Goal: Information Seeking & Learning: Learn about a topic

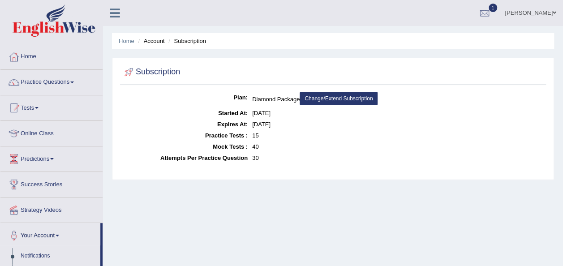
click at [74, 82] on span at bounding box center [72, 83] width 4 height 2
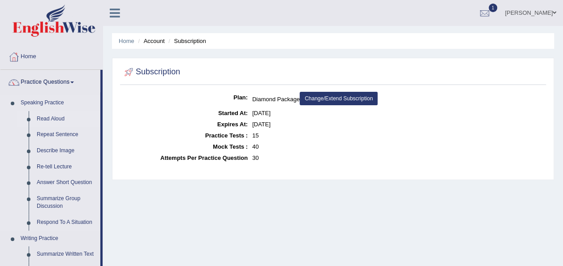
click at [54, 117] on link "Read Aloud" at bounding box center [67, 119] width 68 height 16
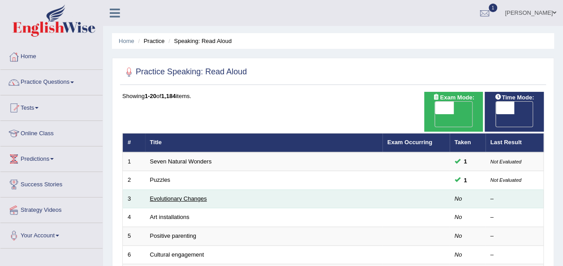
click at [170, 195] on link "Evolutionary Changes" at bounding box center [178, 198] width 57 height 7
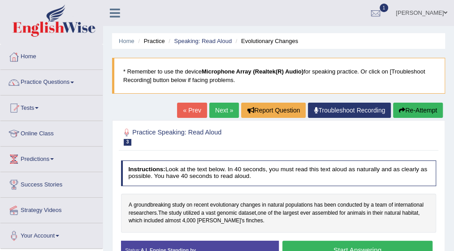
click at [348, 246] on button "Start Answering" at bounding box center [357, 250] width 150 height 19
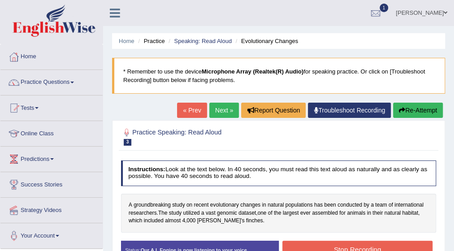
click at [348, 247] on button "Stop Recording" at bounding box center [357, 249] width 150 height 17
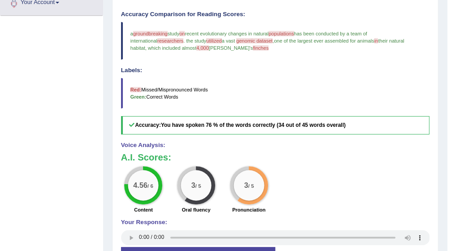
scroll to position [251, 0]
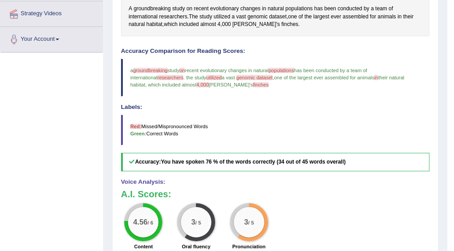
scroll to position [188, 0]
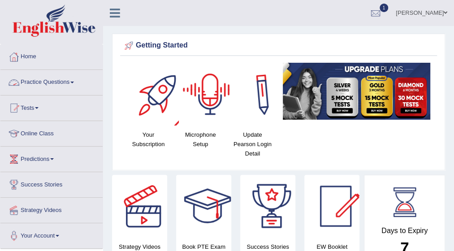
click at [74, 82] on span at bounding box center [72, 83] width 4 height 2
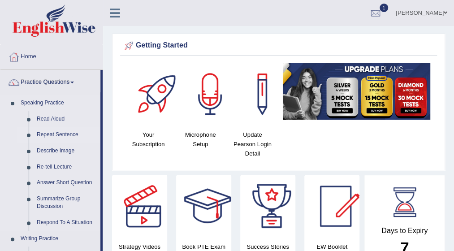
click at [69, 135] on link "Repeat Sentence" at bounding box center [67, 135] width 68 height 16
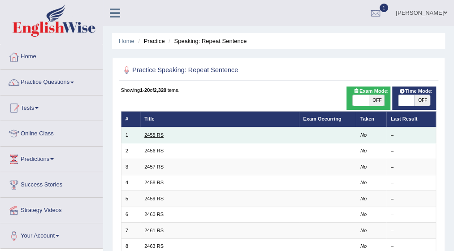
click at [155, 135] on link "2455 RS" at bounding box center [153, 134] width 19 height 5
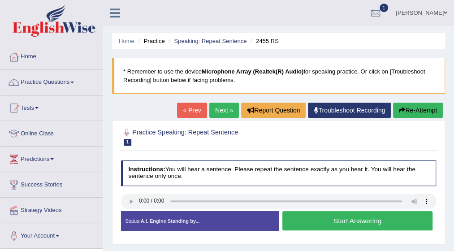
click at [341, 217] on button "Start Answering" at bounding box center [357, 220] width 150 height 19
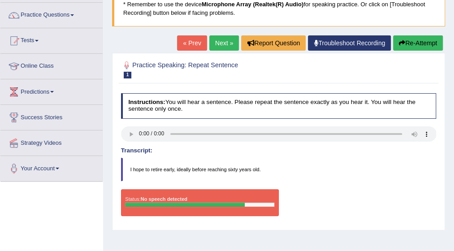
scroll to position [58, 0]
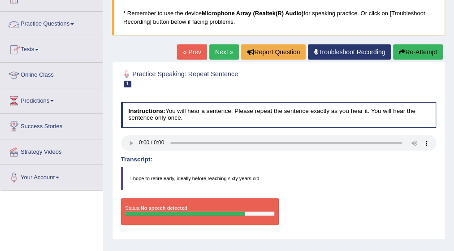
click at [73, 24] on span at bounding box center [72, 24] width 4 height 2
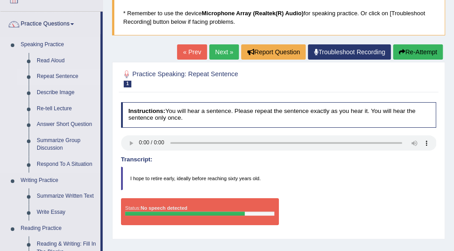
click at [63, 76] on link "Repeat Sentence" at bounding box center [67, 77] width 68 height 16
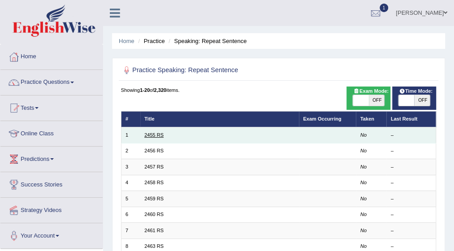
click at [154, 134] on link "2455 RS" at bounding box center [153, 134] width 19 height 5
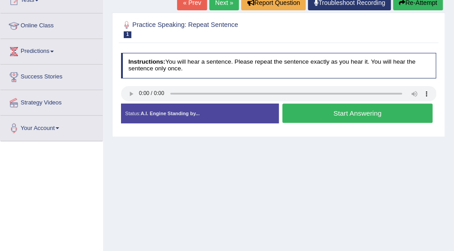
scroll to position [126, 0]
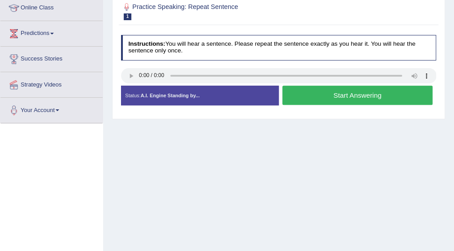
click at [358, 90] on button "Start Answering" at bounding box center [357, 95] width 150 height 19
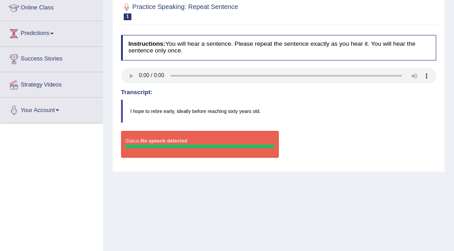
click at [57, 31] on link "Predictions" at bounding box center [51, 32] width 102 height 22
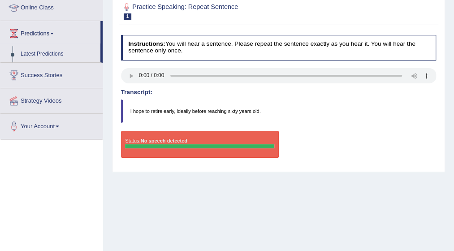
click at [332, 113] on blockquote "I hope to retire early, ideally before reaching sixty years old." at bounding box center [279, 111] width 316 height 23
click at [57, 7] on link "Online Class" at bounding box center [51, 7] width 102 height 22
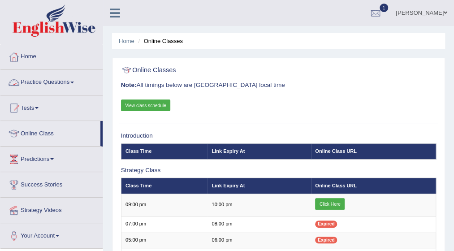
click at [74, 82] on span at bounding box center [72, 83] width 4 height 2
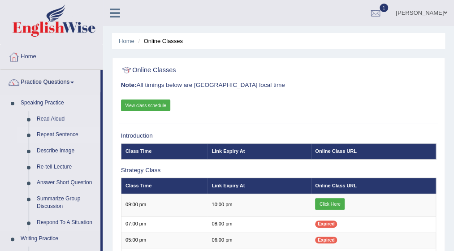
click at [65, 134] on link "Repeat Sentence" at bounding box center [67, 135] width 68 height 16
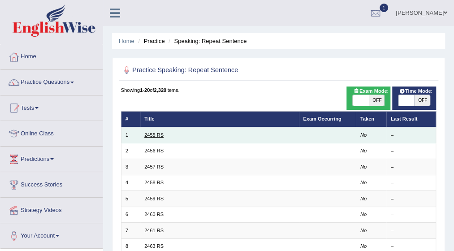
click at [161, 133] on link "2455 RS" at bounding box center [153, 134] width 19 height 5
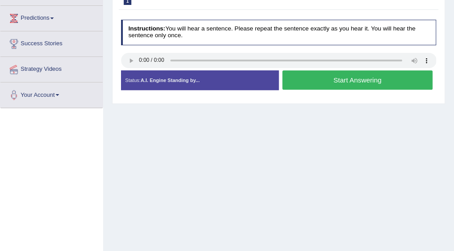
scroll to position [143, 0]
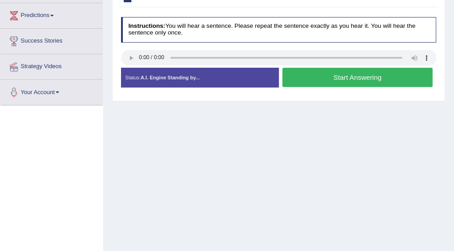
click at [308, 72] on button "Start Answering" at bounding box center [357, 77] width 150 height 19
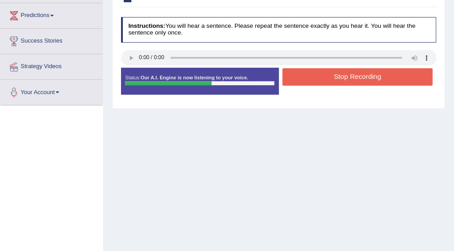
click at [353, 75] on button "Stop Recording" at bounding box center [357, 76] width 150 height 17
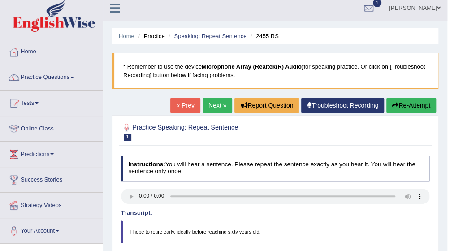
scroll to position [0, 0]
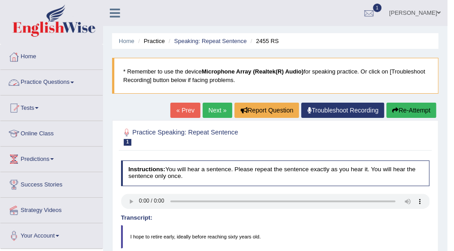
click at [77, 83] on link "Practice Questions" at bounding box center [51, 81] width 102 height 22
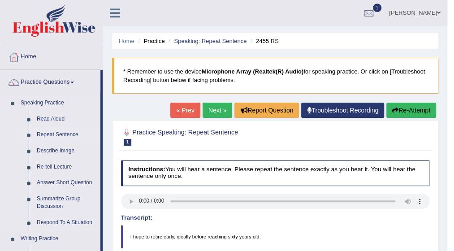
click at [69, 136] on link "Repeat Sentence" at bounding box center [67, 135] width 68 height 16
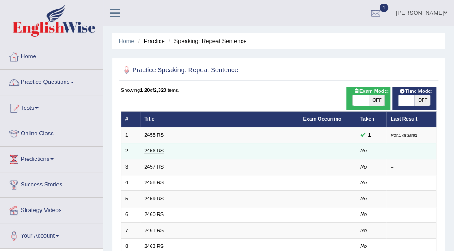
click at [158, 149] on link "2456 RS" at bounding box center [153, 150] width 19 height 5
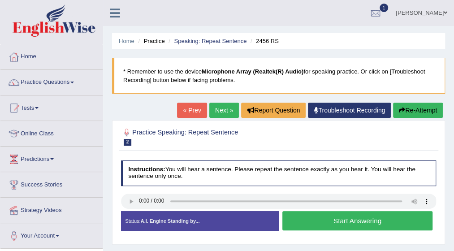
click at [316, 221] on button "Start Answering" at bounding box center [357, 220] width 150 height 19
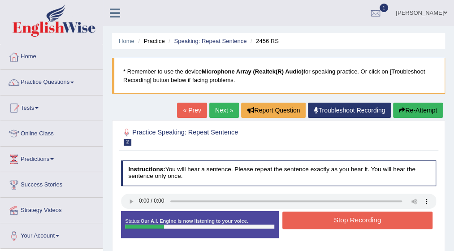
scroll to position [220, 0]
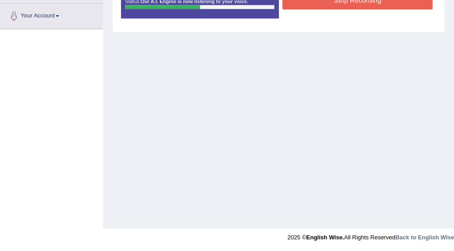
click at [313, 3] on button "Stop Recording" at bounding box center [357, 0] width 150 height 17
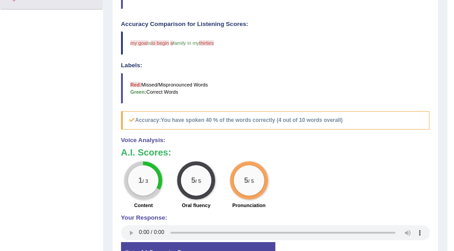
scroll to position [20, 0]
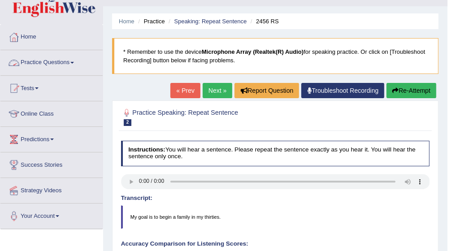
click at [74, 61] on link "Practice Questions" at bounding box center [51, 61] width 102 height 22
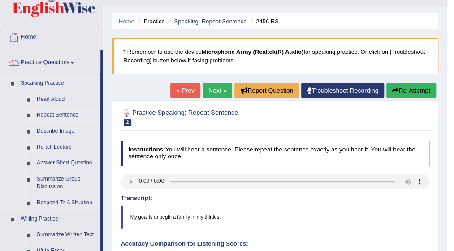
click at [57, 112] on link "Repeat Sentence" at bounding box center [67, 115] width 68 height 16
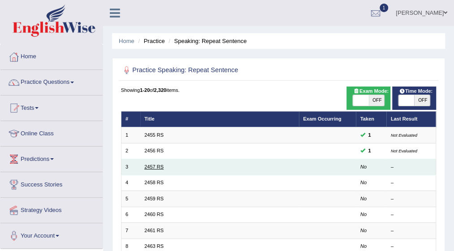
click at [160, 167] on link "2457 RS" at bounding box center [153, 166] width 19 height 5
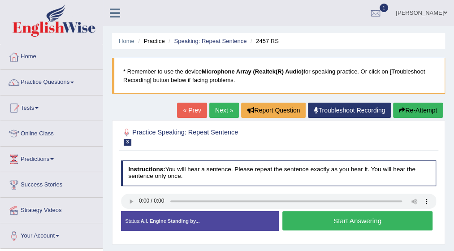
scroll to position [220, 0]
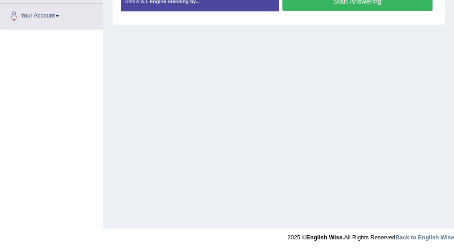
click at [372, 0] on button "Start Answering" at bounding box center [357, 0] width 150 height 19
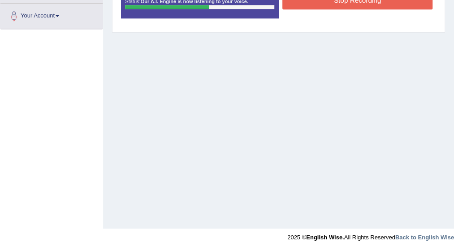
click at [372, 0] on button "Stop Recording" at bounding box center [357, 0] width 150 height 17
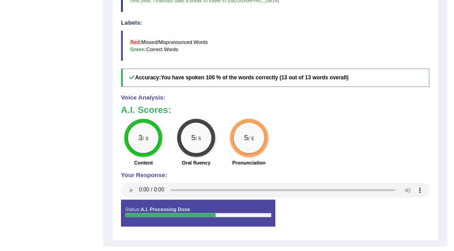
scroll to position [298, 0]
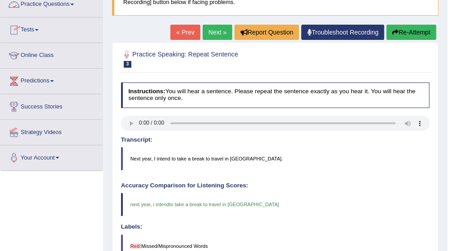
click at [73, 4] on span at bounding box center [72, 5] width 4 height 2
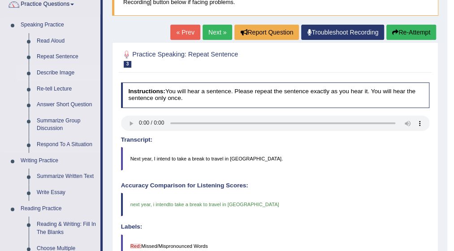
click at [65, 72] on link "Describe Image" at bounding box center [67, 73] width 68 height 16
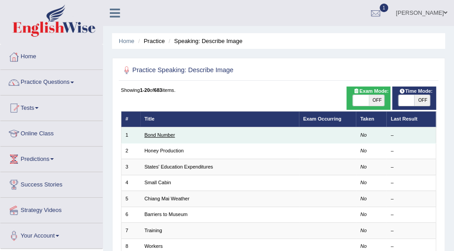
click at [163, 136] on link "Bond Number" at bounding box center [159, 134] width 30 height 5
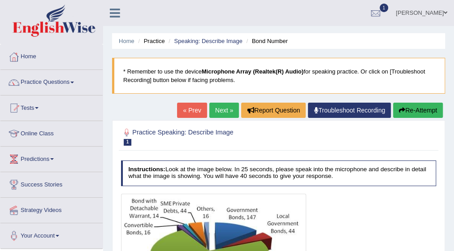
click at [453, 208] on div "Home Practice Speaking: Describe Image Bond Number * Remember to use the device…" at bounding box center [278, 224] width 351 height 448
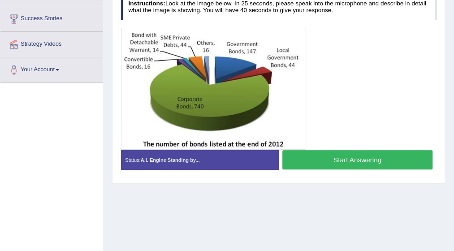
scroll to position [148, 0]
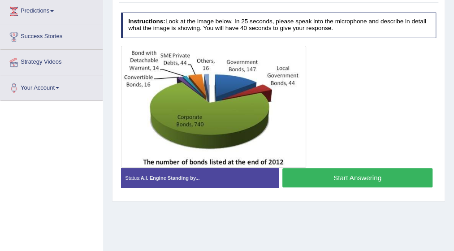
click at [333, 176] on button "Start Answering" at bounding box center [357, 177] width 150 height 19
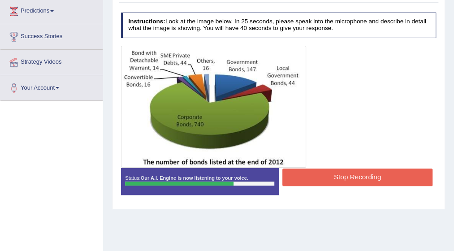
click at [323, 177] on button "Stop Recording" at bounding box center [357, 177] width 150 height 17
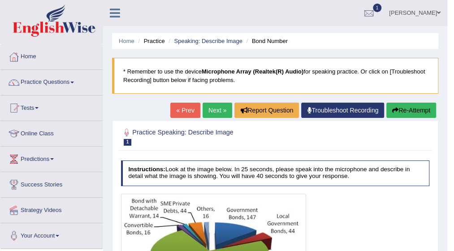
scroll to position [220, 0]
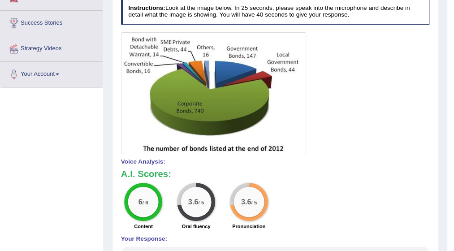
scroll to position [0, 0]
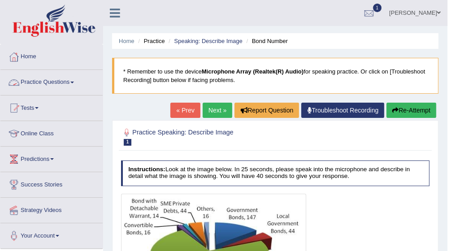
click at [78, 81] on link "Practice Questions" at bounding box center [51, 81] width 102 height 22
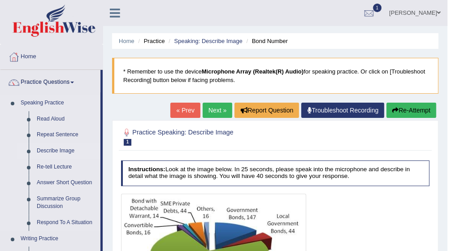
click at [60, 151] on link "Describe Image" at bounding box center [67, 151] width 68 height 16
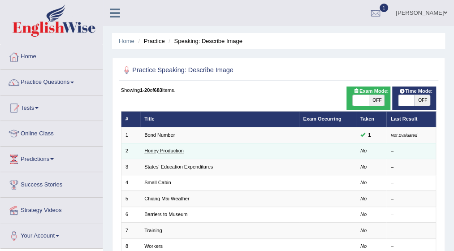
click at [175, 150] on link "Honey Production" at bounding box center [163, 150] width 39 height 5
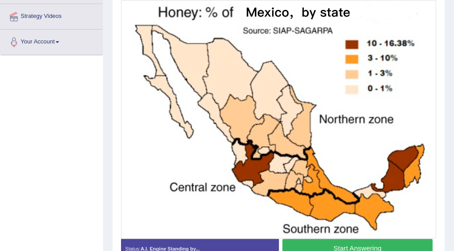
scroll to position [202, 0]
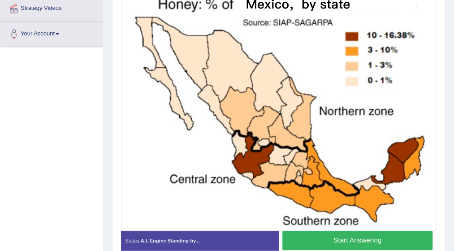
click at [350, 239] on button "Start Answering" at bounding box center [357, 240] width 150 height 19
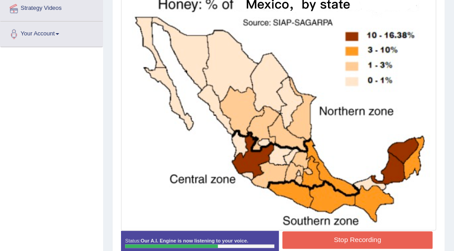
click at [384, 240] on button "Stop Recording" at bounding box center [357, 239] width 150 height 17
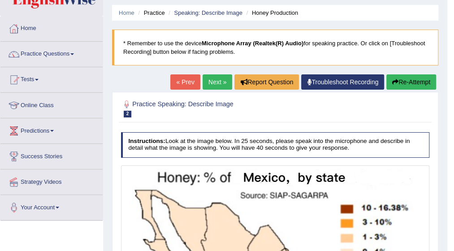
scroll to position [10, 0]
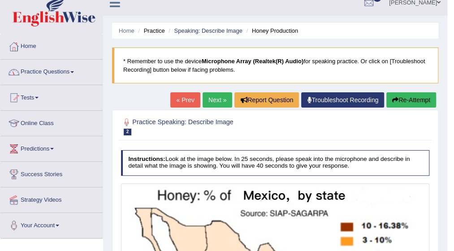
click at [74, 72] on span at bounding box center [72, 72] width 4 height 2
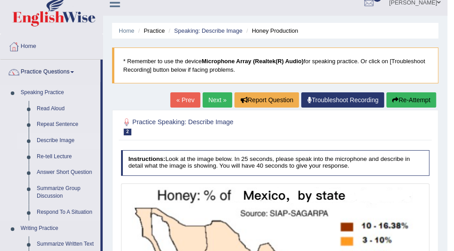
click at [70, 139] on link "Describe Image" at bounding box center [67, 141] width 68 height 16
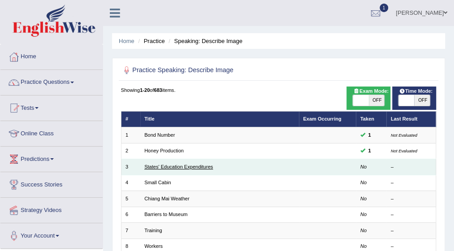
click at [198, 165] on link "States' Education Expenditures" at bounding box center [178, 166] width 69 height 5
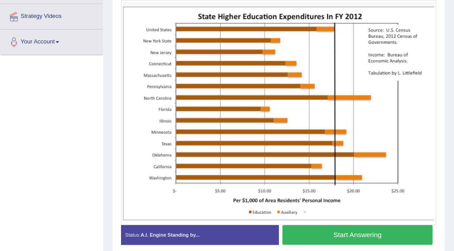
scroll to position [197, 0]
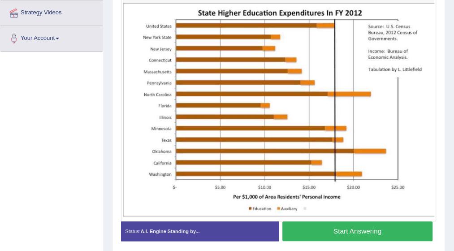
click at [354, 231] on button "Start Answering" at bounding box center [357, 230] width 150 height 19
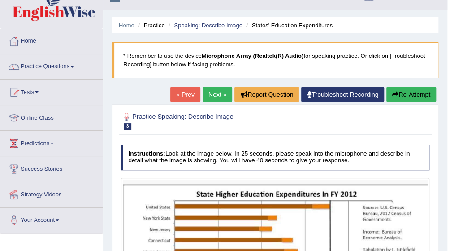
scroll to position [6, 0]
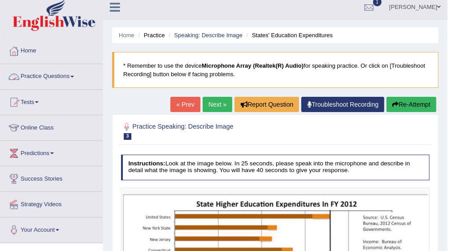
click at [74, 76] on span at bounding box center [72, 77] width 4 height 2
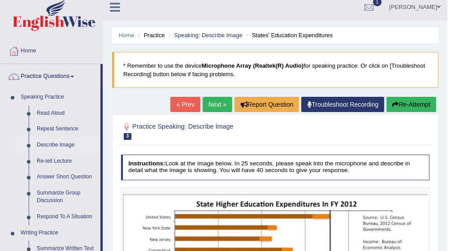
click at [68, 142] on link "Describe Image" at bounding box center [67, 145] width 68 height 16
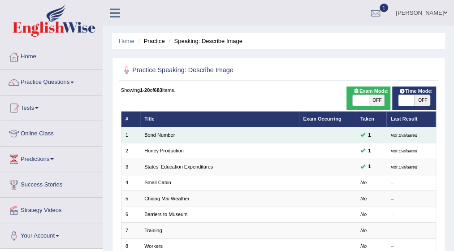
click at [183, 134] on td "Bond Number" at bounding box center [219, 135] width 159 height 16
click at [161, 133] on link "Bond Number" at bounding box center [159, 134] width 30 height 5
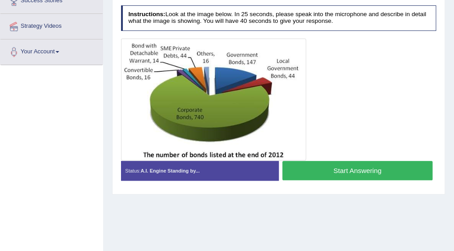
scroll to position [166, 0]
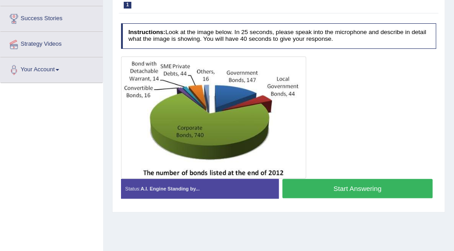
click at [342, 185] on button "Start Answering" at bounding box center [357, 188] width 150 height 19
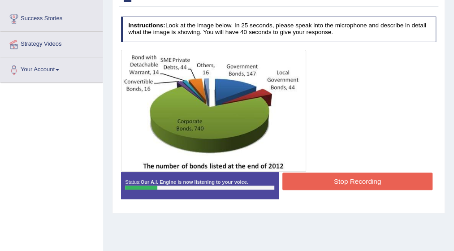
click at [342, 185] on button "Stop Recording" at bounding box center [357, 181] width 150 height 17
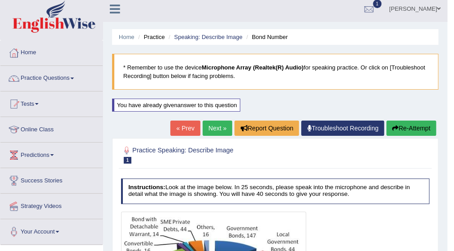
scroll to position [0, 0]
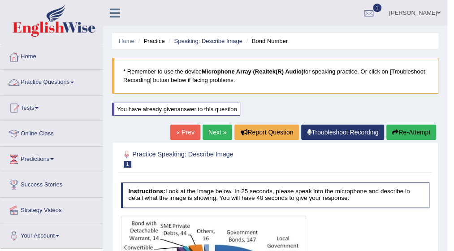
click at [71, 81] on link "Practice Questions" at bounding box center [51, 81] width 102 height 22
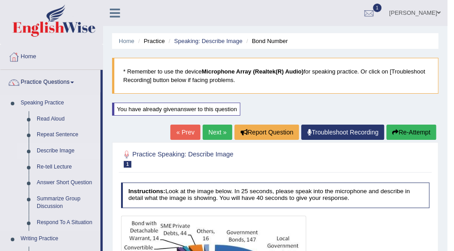
click at [65, 150] on link "Describe Image" at bounding box center [67, 151] width 68 height 16
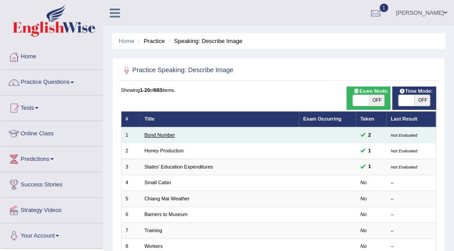
click at [172, 137] on link "Bond Number" at bounding box center [159, 134] width 30 height 5
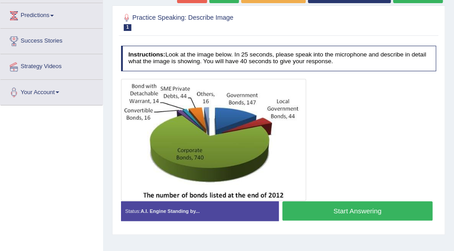
scroll to position [161, 0]
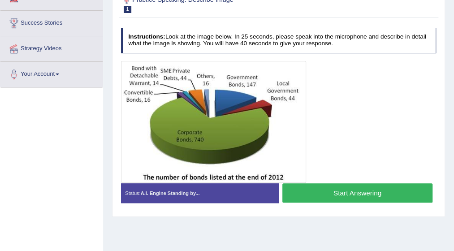
click at [351, 196] on button "Start Answering" at bounding box center [357, 192] width 150 height 19
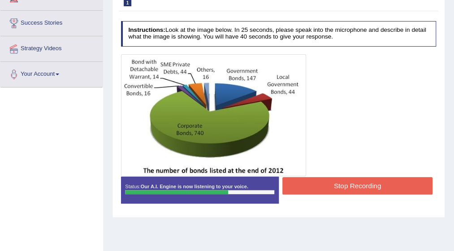
click at [336, 185] on button "Stop Recording" at bounding box center [357, 185] width 150 height 17
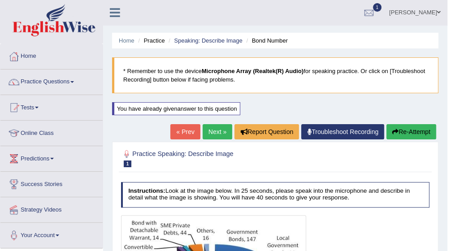
scroll to position [0, 0]
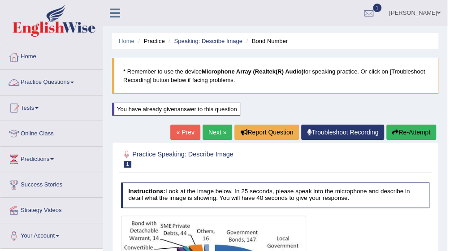
click at [72, 81] on link "Practice Questions" at bounding box center [51, 81] width 102 height 22
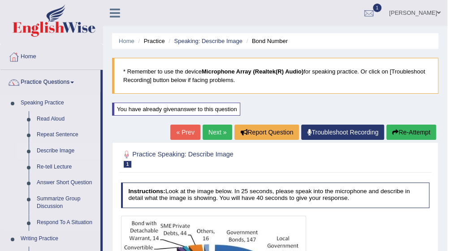
click at [69, 149] on link "Describe Image" at bounding box center [67, 151] width 68 height 16
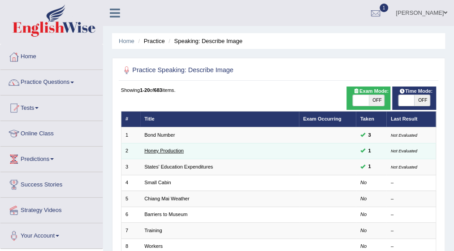
click at [180, 148] on link "Honey Production" at bounding box center [163, 150] width 39 height 5
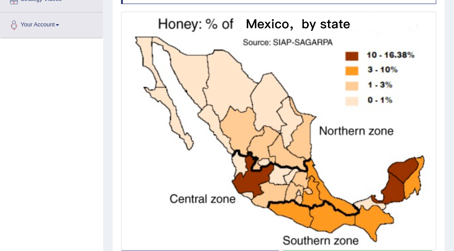
scroll to position [229, 0]
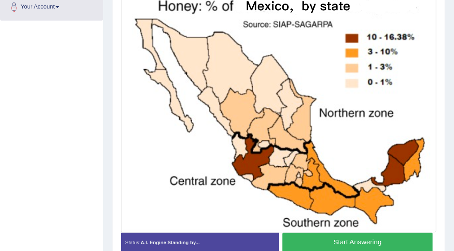
click at [354, 235] on button "Start Answering" at bounding box center [357, 242] width 150 height 19
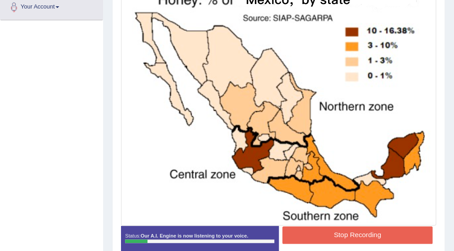
click at [360, 230] on button "Stop Recording" at bounding box center [357, 234] width 150 height 17
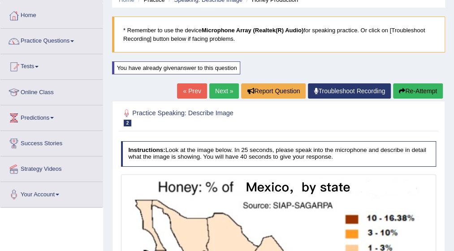
scroll to position [0, 0]
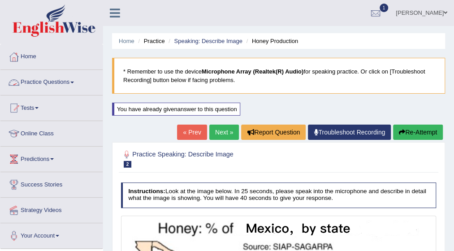
click at [77, 81] on link "Practice Questions" at bounding box center [51, 81] width 102 height 22
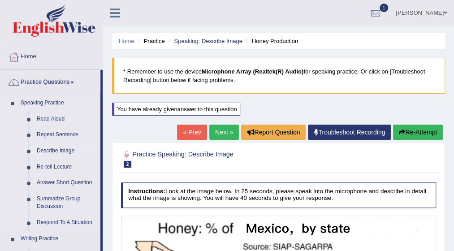
click at [69, 148] on link "Describe Image" at bounding box center [67, 151] width 68 height 16
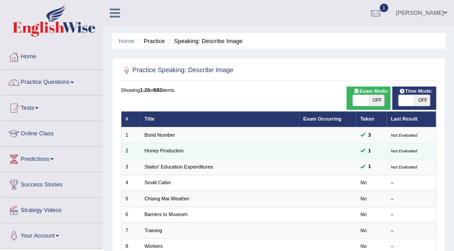
click at [184, 150] on td "Honey Production" at bounding box center [219, 151] width 159 height 16
click at [162, 148] on link "Honey Production" at bounding box center [163, 150] width 39 height 5
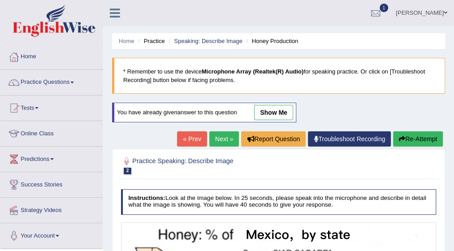
scroll to position [220, 0]
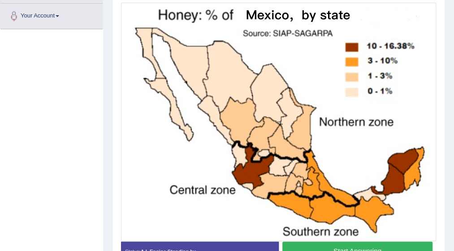
click at [395, 244] on button "Start Answering" at bounding box center [357, 251] width 150 height 19
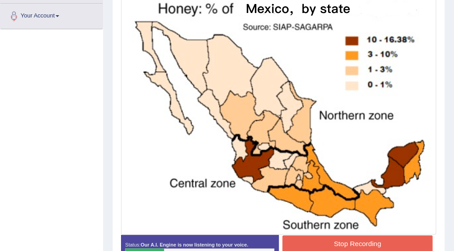
click at [409, 239] on button "Stop Recording" at bounding box center [357, 243] width 150 height 17
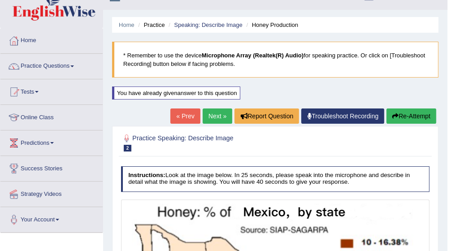
scroll to position [0, 0]
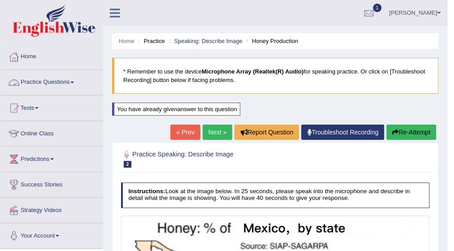
click at [74, 82] on span at bounding box center [72, 83] width 4 height 2
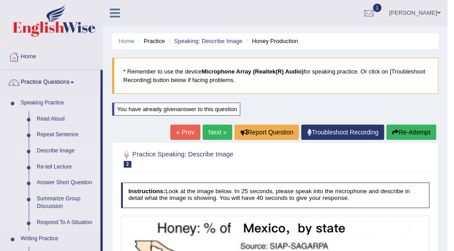
click at [71, 152] on link "Describe Image" at bounding box center [67, 151] width 68 height 16
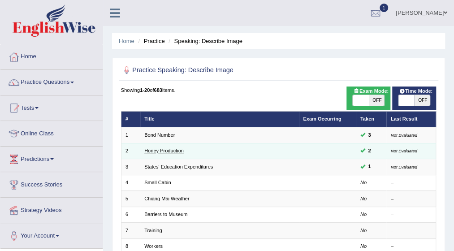
click at [170, 152] on link "Honey Production" at bounding box center [163, 150] width 39 height 5
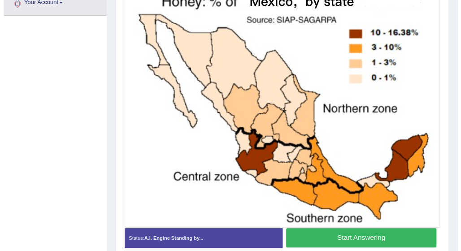
scroll to position [215, 0]
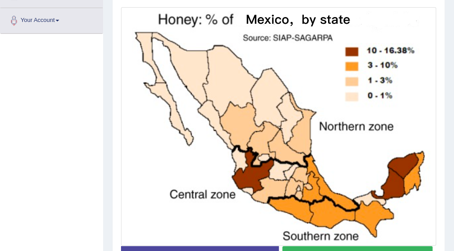
click at [367, 248] on button "Start Answering" at bounding box center [357, 255] width 150 height 19
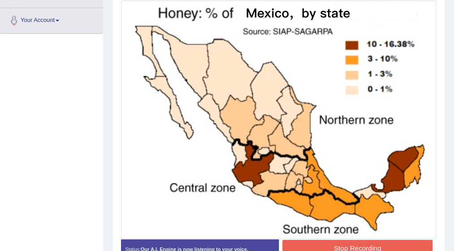
click at [370, 242] on button "Stop Recording" at bounding box center [357, 248] width 150 height 17
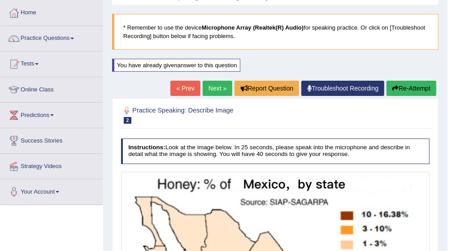
scroll to position [36, 0]
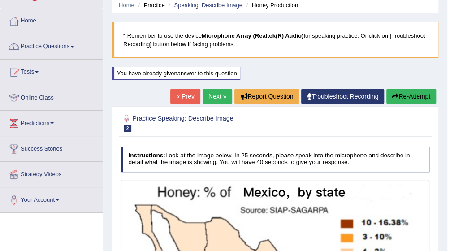
click at [74, 46] on span at bounding box center [72, 47] width 4 height 2
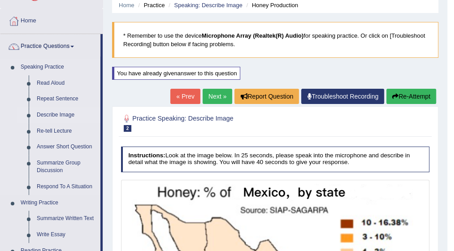
click at [71, 113] on link "Describe Image" at bounding box center [67, 115] width 68 height 16
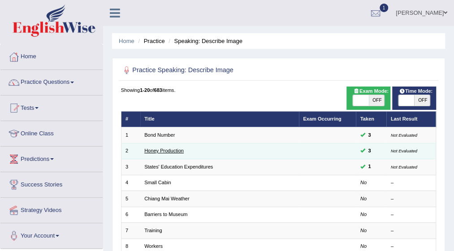
click at [181, 149] on link "Honey Production" at bounding box center [163, 150] width 39 height 5
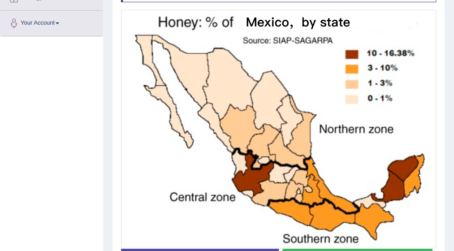
scroll to position [221, 0]
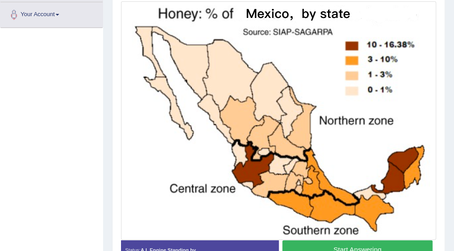
click at [373, 243] on button "Start Answering" at bounding box center [357, 249] width 150 height 19
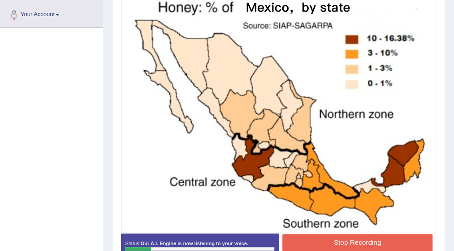
click at [366, 235] on button "Stop Recording" at bounding box center [357, 242] width 150 height 17
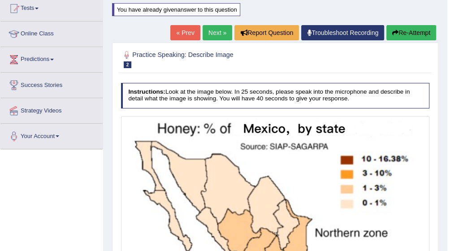
scroll to position [95, 0]
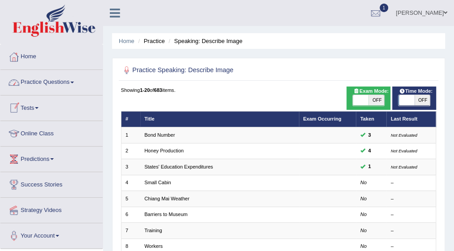
click at [74, 82] on span at bounding box center [72, 83] width 4 height 2
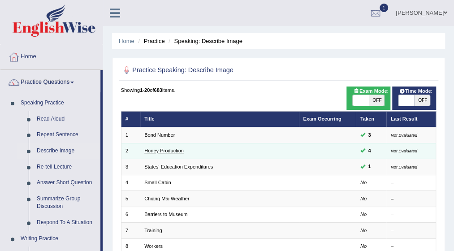
click at [167, 149] on link "Honey Production" at bounding box center [163, 150] width 39 height 5
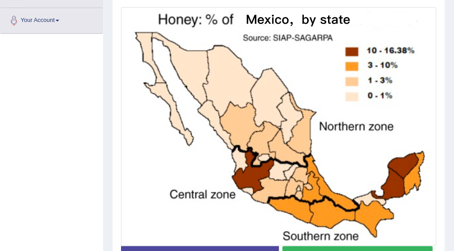
scroll to position [233, 0]
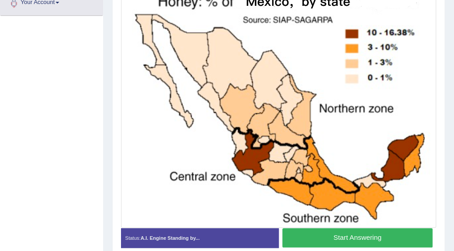
click at [333, 234] on button "Start Answering" at bounding box center [357, 237] width 150 height 19
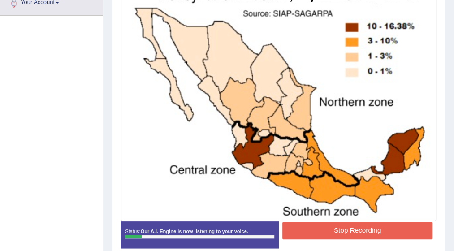
click at [339, 227] on button "Stop Recording" at bounding box center [357, 230] width 150 height 17
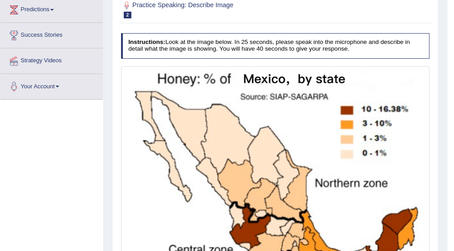
scroll to position [78, 0]
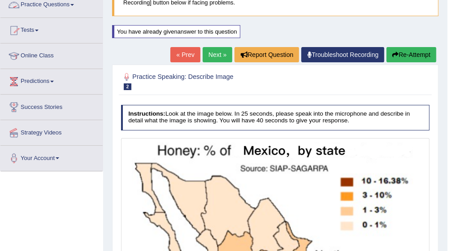
click at [72, 4] on link "Practice Questions" at bounding box center [51, 3] width 102 height 22
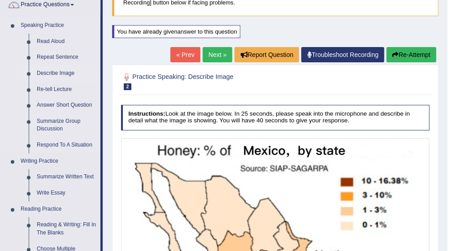
click at [57, 73] on link "Describe Image" at bounding box center [67, 73] width 68 height 16
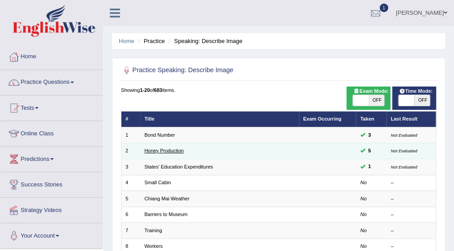
click at [178, 150] on link "Honey Production" at bounding box center [163, 150] width 39 height 5
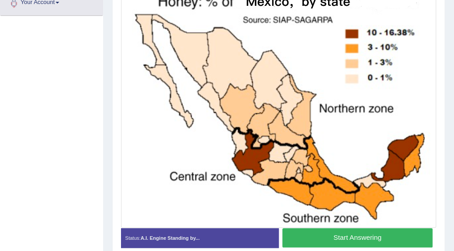
scroll to position [215, 0]
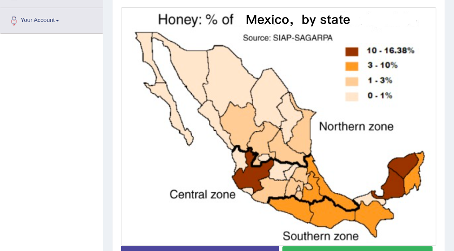
click at [381, 247] on button "Start Answering" at bounding box center [357, 255] width 150 height 19
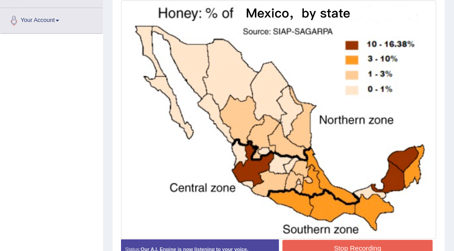
click at [381, 247] on button "Stop Recording" at bounding box center [357, 248] width 150 height 17
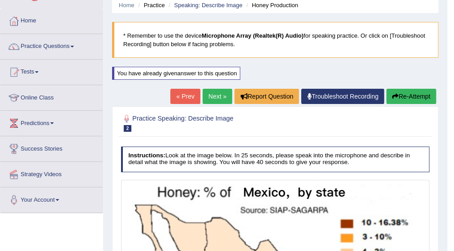
scroll to position [18, 0]
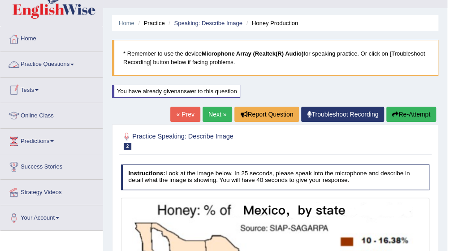
click at [74, 64] on span at bounding box center [72, 65] width 4 height 2
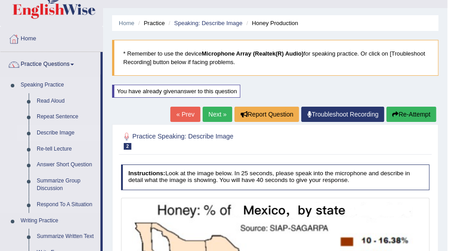
click at [61, 134] on link "Describe Image" at bounding box center [67, 133] width 68 height 16
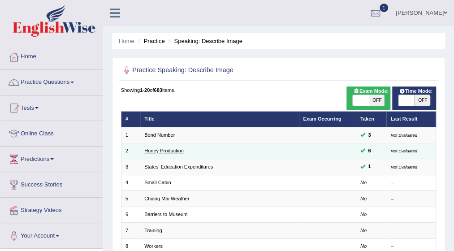
click at [158, 151] on link "Honey Production" at bounding box center [163, 150] width 39 height 5
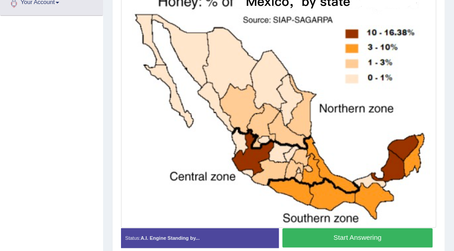
scroll to position [215, 0]
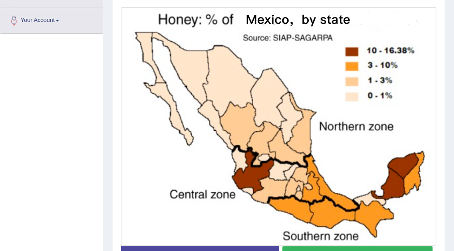
click at [360, 249] on button "Start Answering" at bounding box center [357, 255] width 150 height 19
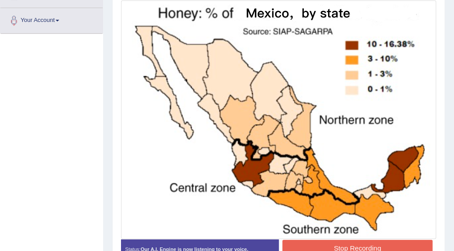
click at [363, 248] on button "Stop Recording" at bounding box center [357, 248] width 150 height 17
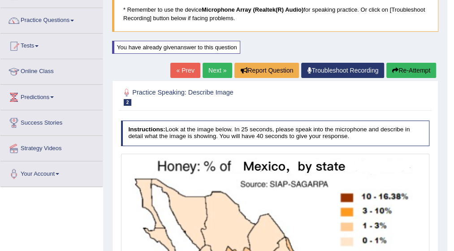
scroll to position [54, 0]
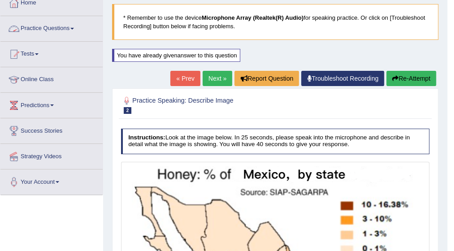
click at [74, 28] on span at bounding box center [72, 29] width 4 height 2
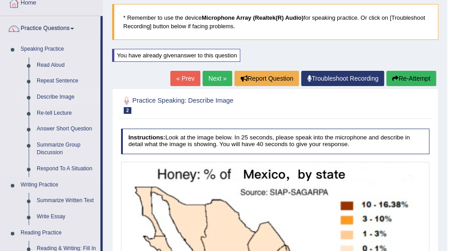
click at [67, 93] on link "Describe Image" at bounding box center [67, 97] width 68 height 16
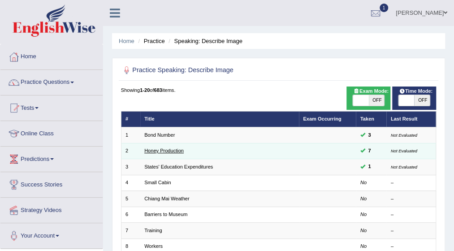
click at [181, 151] on link "Honey Production" at bounding box center [163, 150] width 39 height 5
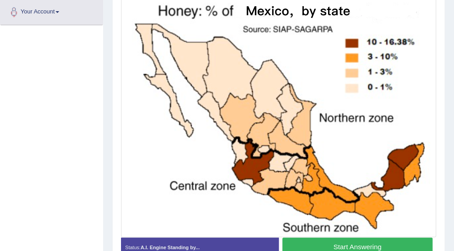
scroll to position [215, 0]
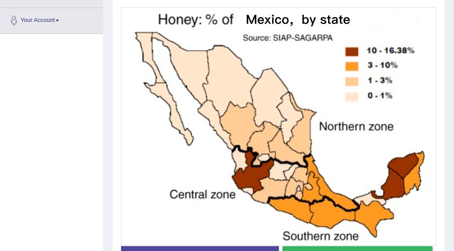
click at [358, 247] on button "Start Answering" at bounding box center [357, 255] width 150 height 19
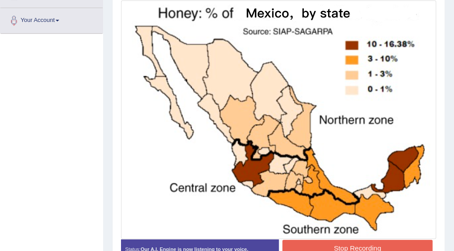
click at [358, 247] on button "Stop Recording" at bounding box center [357, 248] width 150 height 17
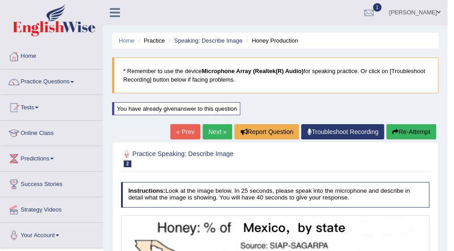
scroll to position [0, 0]
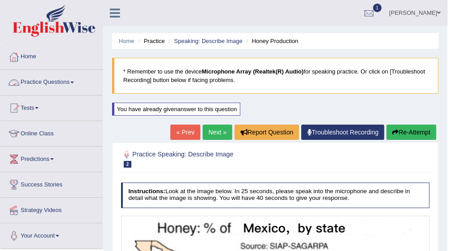
click at [77, 80] on link "Practice Questions" at bounding box center [51, 81] width 102 height 22
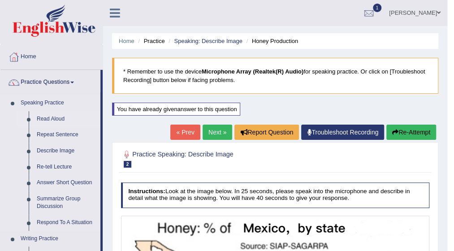
click at [62, 120] on link "Read Aloud" at bounding box center [67, 119] width 68 height 16
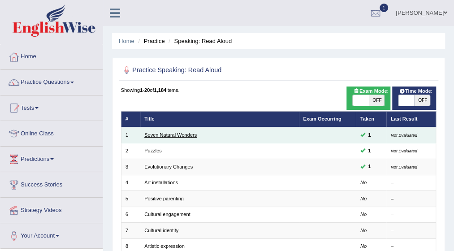
click at [181, 136] on link "Seven Natural Wonders" at bounding box center [170, 134] width 52 height 5
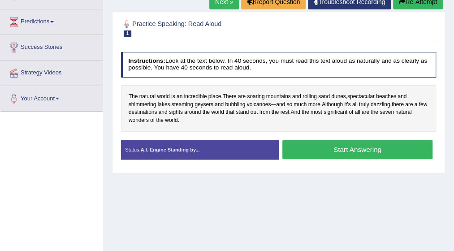
scroll to position [130, 0]
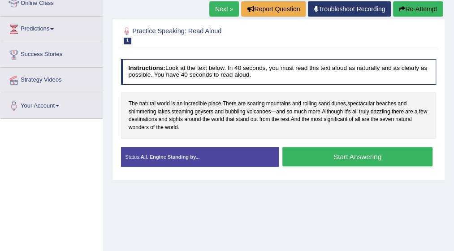
click at [347, 151] on button "Start Answering" at bounding box center [357, 156] width 150 height 19
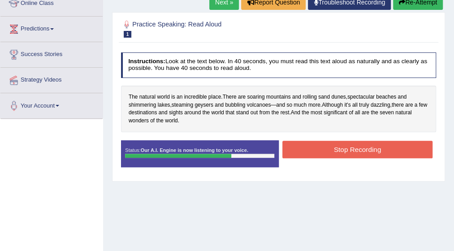
click at [347, 151] on button "Stop Recording" at bounding box center [357, 149] width 150 height 17
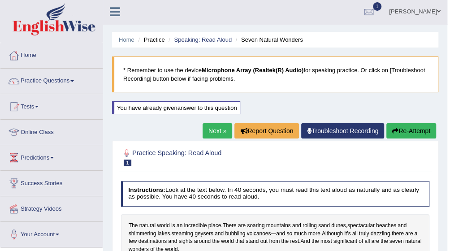
scroll to position [0, 0]
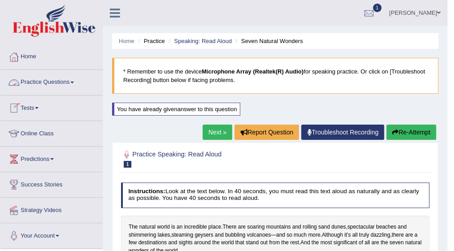
click at [74, 82] on span at bounding box center [72, 83] width 4 height 2
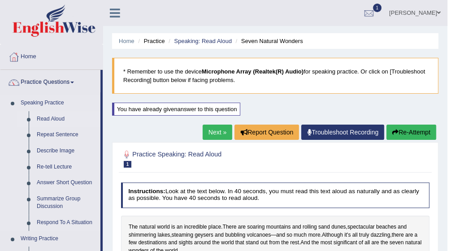
click at [66, 120] on link "Read Aloud" at bounding box center [67, 119] width 68 height 16
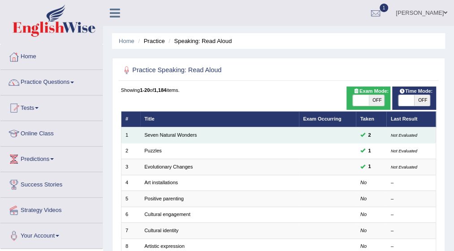
click at [195, 135] on td "Seven Natural Wonders" at bounding box center [219, 135] width 159 height 16
click at [178, 134] on link "Seven Natural Wonders" at bounding box center [170, 134] width 52 height 5
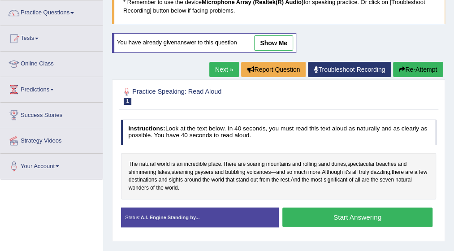
scroll to position [72, 0]
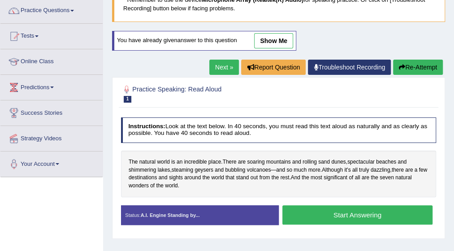
click at [385, 217] on button "Start Answering" at bounding box center [357, 214] width 150 height 19
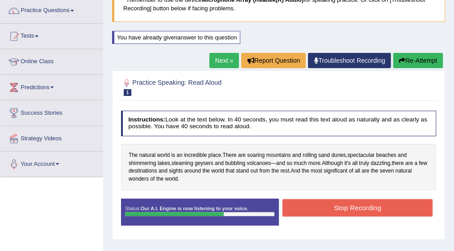
click at [380, 206] on button "Stop Recording" at bounding box center [357, 207] width 150 height 17
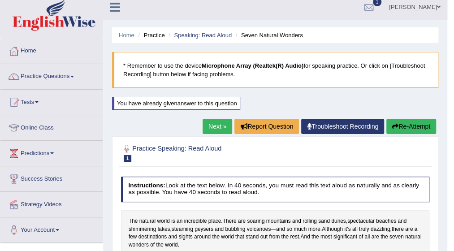
scroll to position [0, 0]
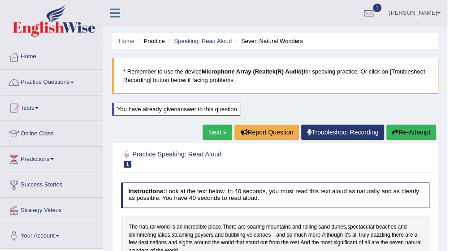
click at [74, 81] on link "Practice Questions" at bounding box center [51, 81] width 102 height 22
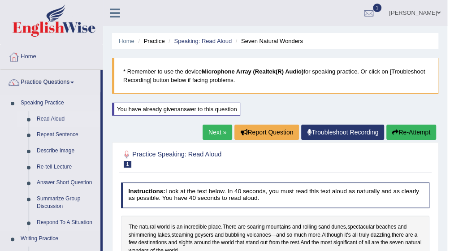
click at [66, 117] on link "Read Aloud" at bounding box center [67, 119] width 68 height 16
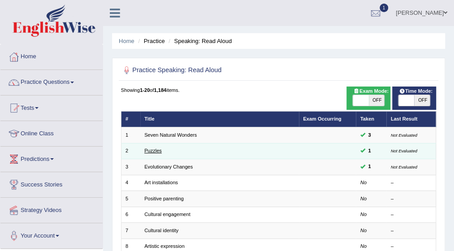
click at [149, 150] on link "Puzzles" at bounding box center [152, 150] width 17 height 5
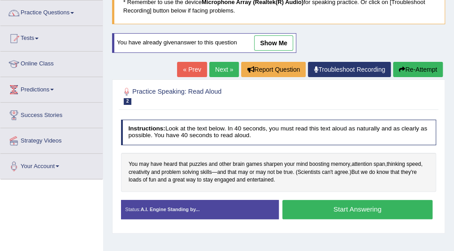
scroll to position [72, 0]
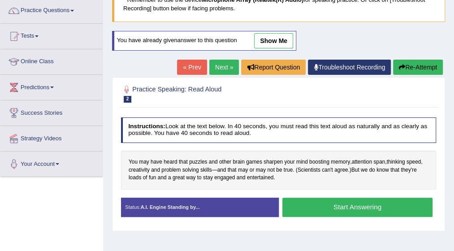
click at [347, 207] on button "Start Answering" at bounding box center [357, 207] width 150 height 19
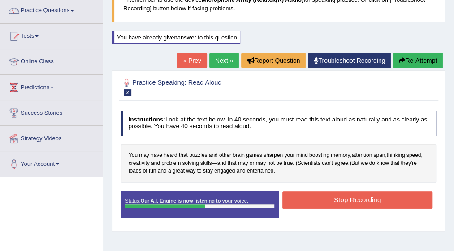
click at [348, 199] on button "Stop Recording" at bounding box center [357, 199] width 150 height 17
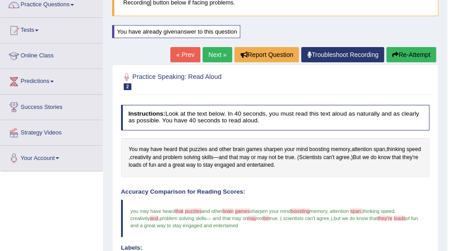
scroll to position [65, 0]
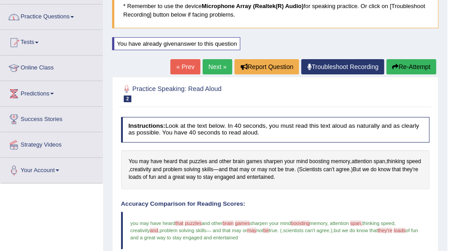
click at [74, 15] on link "Practice Questions" at bounding box center [51, 15] width 102 height 22
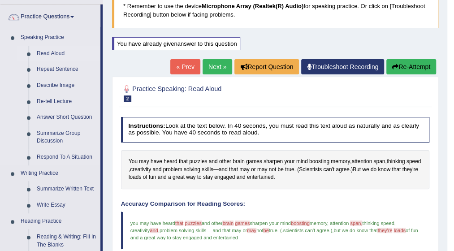
click at [60, 51] on link "Read Aloud" at bounding box center [67, 54] width 68 height 16
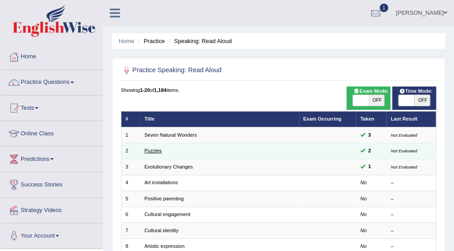
click at [156, 149] on link "Puzzles" at bounding box center [152, 150] width 17 height 5
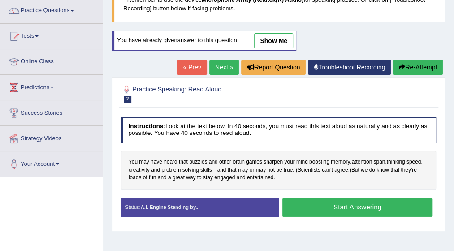
scroll to position [90, 0]
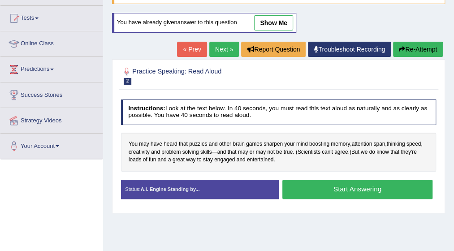
click at [367, 187] on button "Start Answering" at bounding box center [357, 189] width 150 height 19
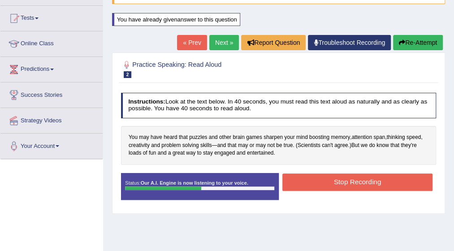
click at [368, 179] on button "Stop Recording" at bounding box center [357, 181] width 150 height 17
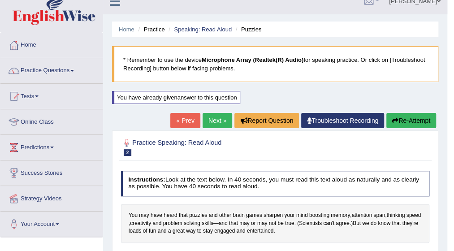
scroll to position [0, 0]
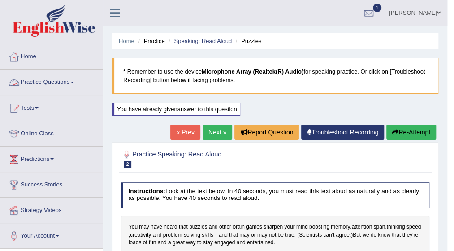
click at [75, 83] on link "Practice Questions" at bounding box center [51, 81] width 102 height 22
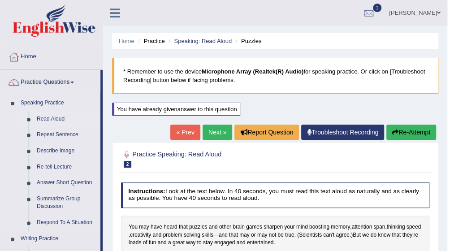
click at [67, 119] on link "Read Aloud" at bounding box center [67, 119] width 68 height 16
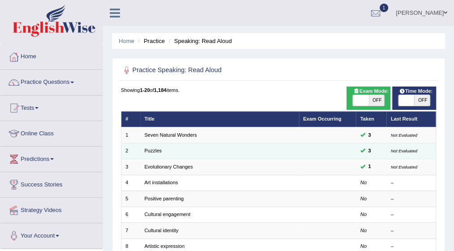
click at [177, 151] on td "Puzzles" at bounding box center [219, 151] width 159 height 16
click at [154, 150] on link "Puzzles" at bounding box center [152, 150] width 17 height 5
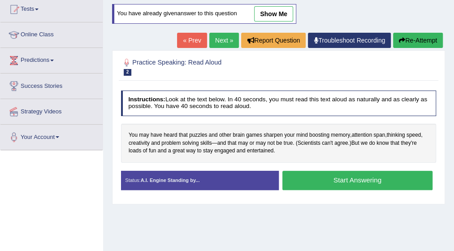
scroll to position [108, 0]
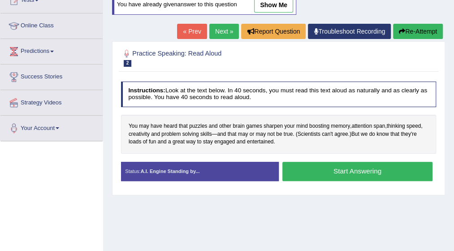
click at [371, 168] on button "Start Answering" at bounding box center [357, 171] width 150 height 19
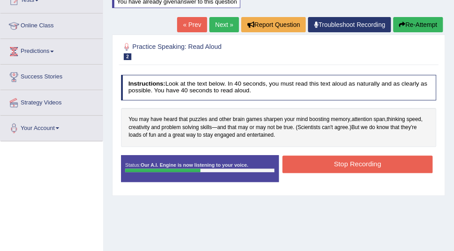
click at [371, 168] on button "Stop Recording" at bounding box center [357, 164] width 150 height 17
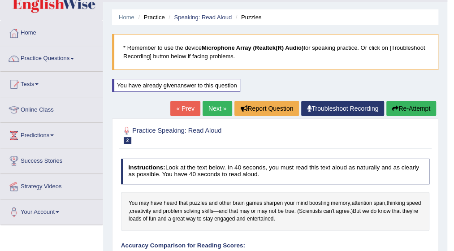
scroll to position [0, 0]
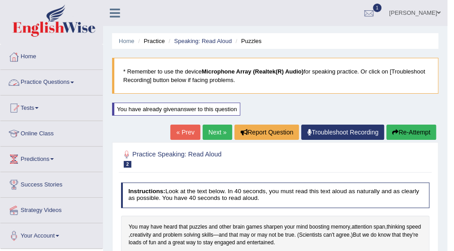
click at [75, 80] on link "Practice Questions" at bounding box center [51, 81] width 102 height 22
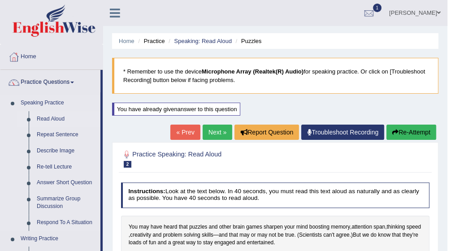
click at [60, 116] on link "Read Aloud" at bounding box center [67, 119] width 68 height 16
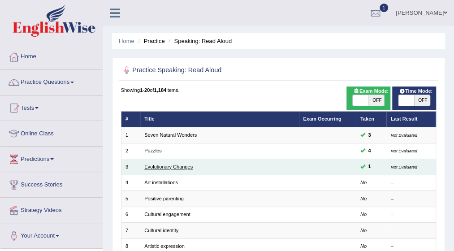
click at [182, 165] on link "Evolutionary Changes" at bounding box center [168, 166] width 48 height 5
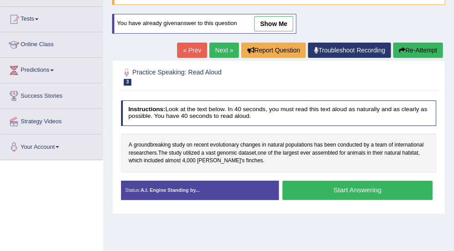
scroll to position [90, 0]
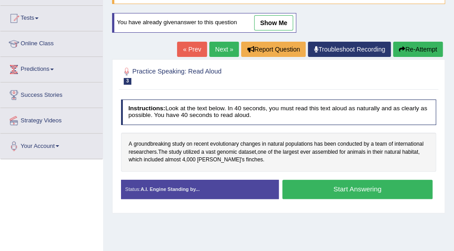
click at [367, 190] on button "Start Answering" at bounding box center [357, 189] width 150 height 19
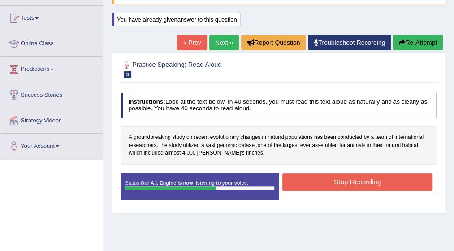
click at [367, 185] on button "Stop Recording" at bounding box center [357, 181] width 150 height 17
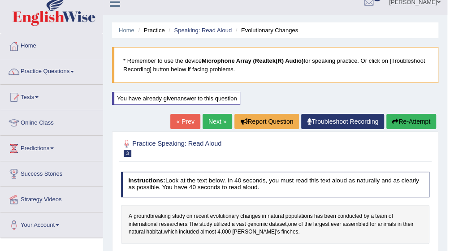
scroll to position [0, 0]
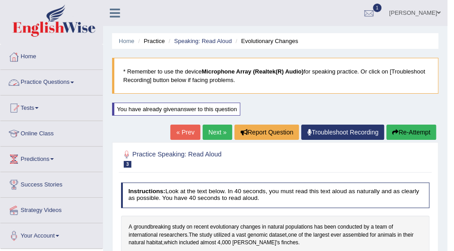
click at [75, 80] on link "Practice Questions" at bounding box center [51, 81] width 102 height 22
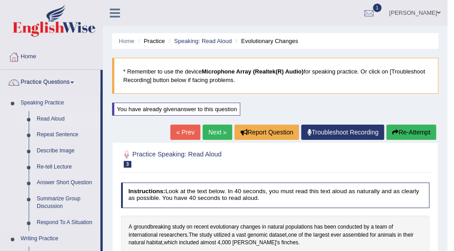
click at [60, 116] on link "Read Aloud" at bounding box center [67, 119] width 68 height 16
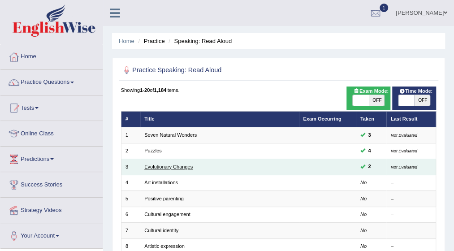
click at [170, 166] on link "Evolutionary Changes" at bounding box center [168, 166] width 48 height 5
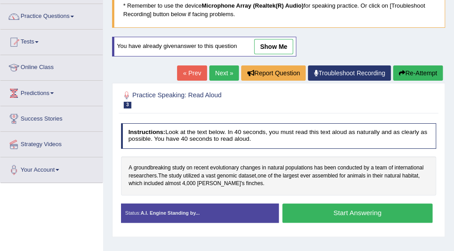
scroll to position [72, 0]
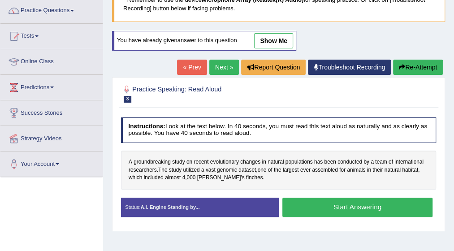
click at [365, 204] on button "Start Answering" at bounding box center [357, 207] width 150 height 19
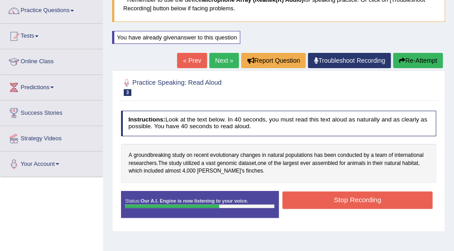
click at [367, 199] on button "Stop Recording" at bounding box center [357, 199] width 150 height 17
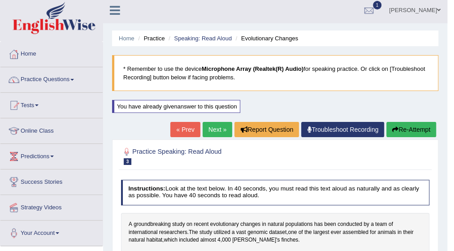
scroll to position [0, 0]
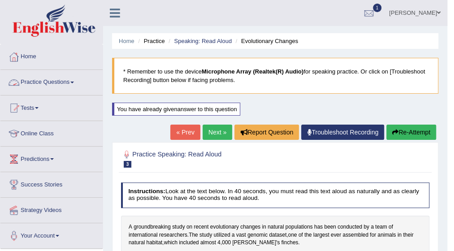
click at [72, 82] on link "Practice Questions" at bounding box center [51, 81] width 102 height 22
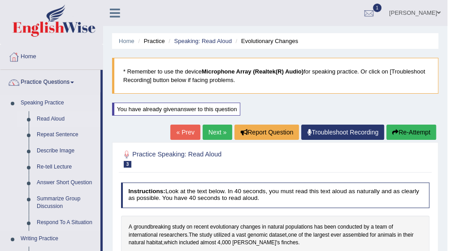
click at [61, 118] on link "Read Aloud" at bounding box center [67, 119] width 68 height 16
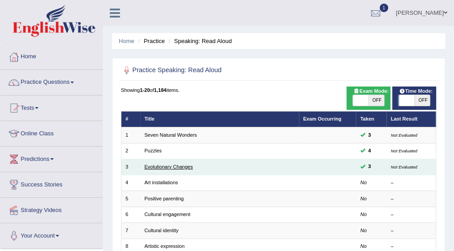
click at [177, 165] on link "Evolutionary Changes" at bounding box center [168, 166] width 48 height 5
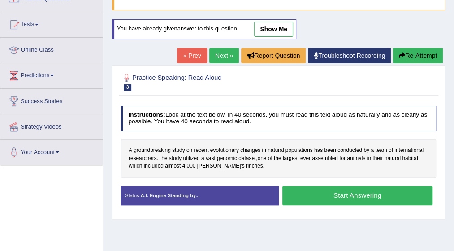
scroll to position [90, 0]
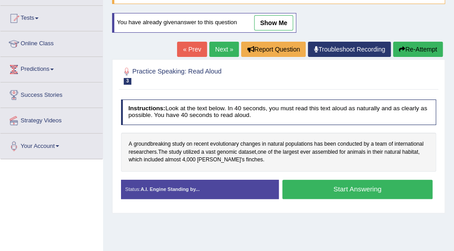
click at [356, 189] on button "Start Answering" at bounding box center [357, 189] width 150 height 19
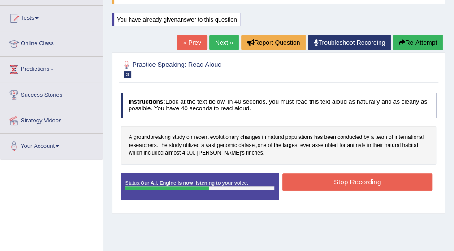
click at [356, 189] on button "Stop Recording" at bounding box center [357, 181] width 150 height 17
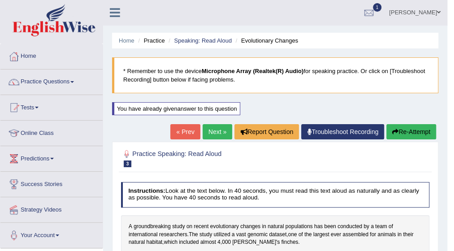
scroll to position [0, 0]
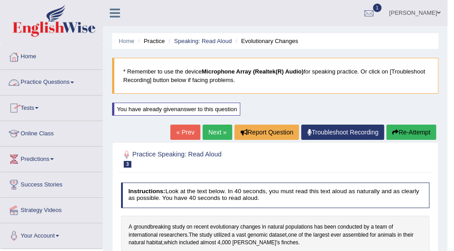
click at [74, 82] on span at bounding box center [72, 83] width 4 height 2
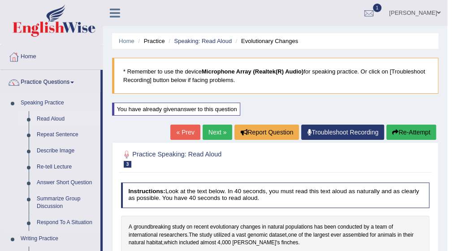
click at [62, 116] on link "Read Aloud" at bounding box center [67, 119] width 68 height 16
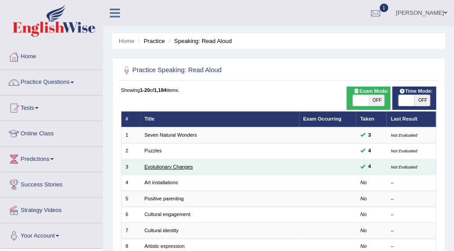
click at [165, 168] on link "Evolutionary Changes" at bounding box center [168, 166] width 48 height 5
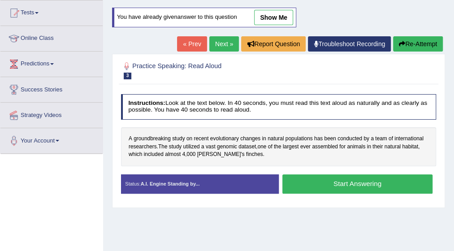
scroll to position [108, 0]
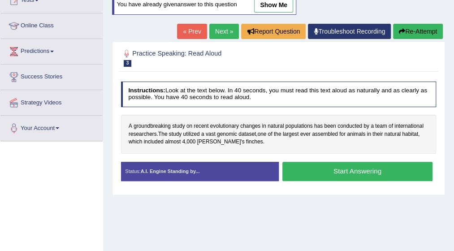
click at [349, 170] on button "Start Answering" at bounding box center [357, 171] width 150 height 19
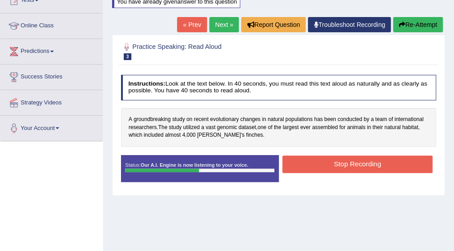
click at [352, 159] on button "Stop Recording" at bounding box center [357, 164] width 150 height 17
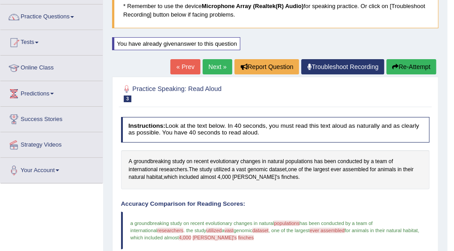
scroll to position [54, 0]
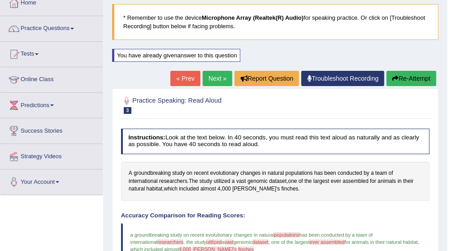
click at [74, 28] on span at bounding box center [72, 29] width 4 height 2
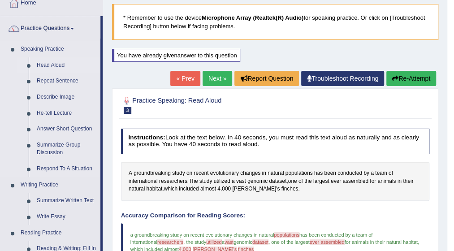
click at [57, 65] on link "Read Aloud" at bounding box center [67, 65] width 68 height 16
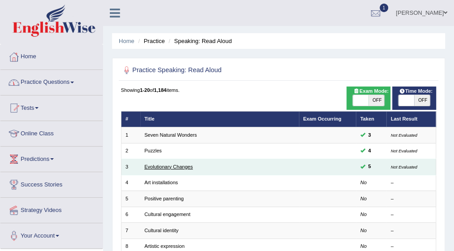
click at [177, 165] on link "Evolutionary Changes" at bounding box center [168, 166] width 48 height 5
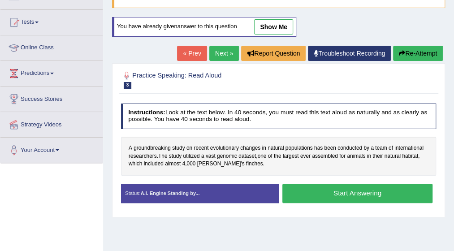
scroll to position [90, 0]
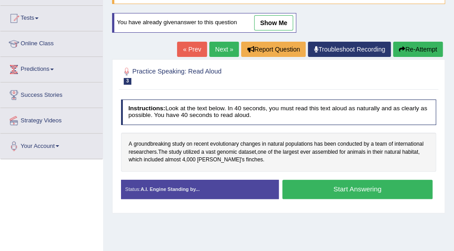
click at [347, 190] on button "Start Answering" at bounding box center [357, 189] width 150 height 19
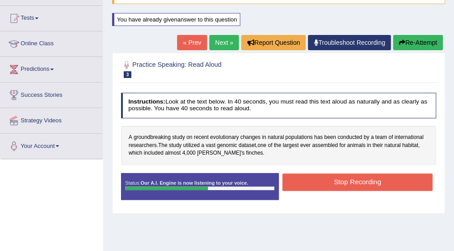
click at [349, 177] on button "Stop Recording" at bounding box center [357, 181] width 150 height 17
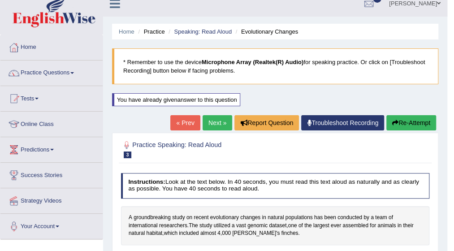
scroll to position [0, 0]
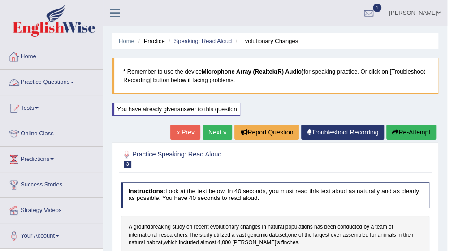
click at [74, 82] on span at bounding box center [72, 83] width 4 height 2
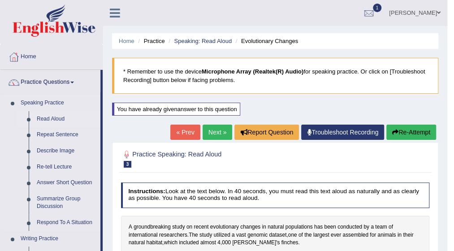
click at [59, 117] on link "Read Aloud" at bounding box center [67, 119] width 68 height 16
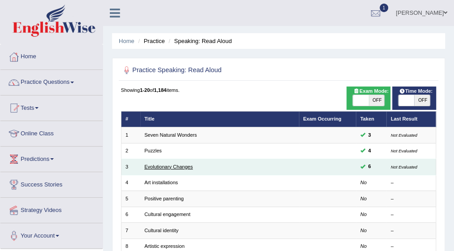
click at [179, 165] on link "Evolutionary Changes" at bounding box center [168, 166] width 48 height 5
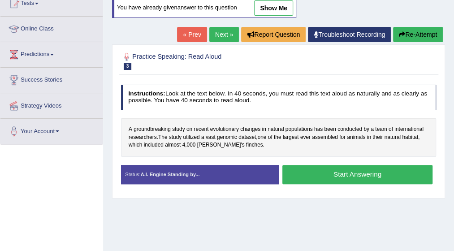
scroll to position [108, 0]
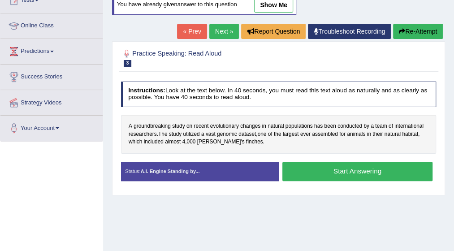
click at [364, 166] on button "Start Answering" at bounding box center [357, 171] width 150 height 19
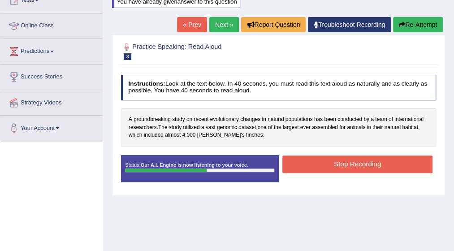
click at [364, 166] on button "Stop Recording" at bounding box center [357, 164] width 150 height 17
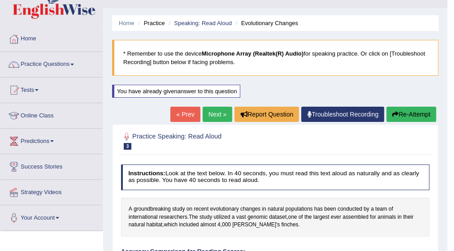
scroll to position [0, 0]
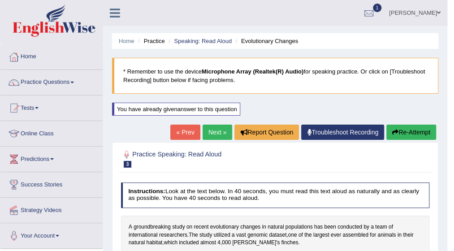
click at [76, 80] on link "Practice Questions" at bounding box center [51, 81] width 102 height 22
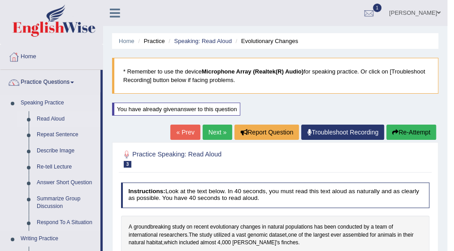
click at [59, 116] on link "Read Aloud" at bounding box center [67, 119] width 68 height 16
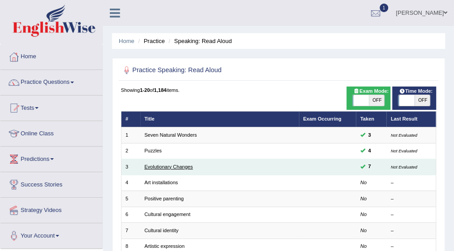
click at [186, 164] on link "Evolutionary Changes" at bounding box center [168, 166] width 48 height 5
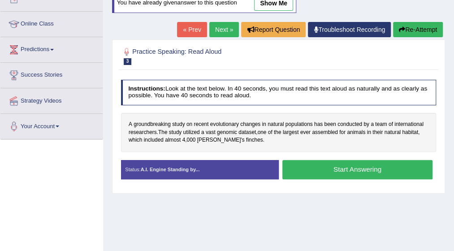
scroll to position [126, 0]
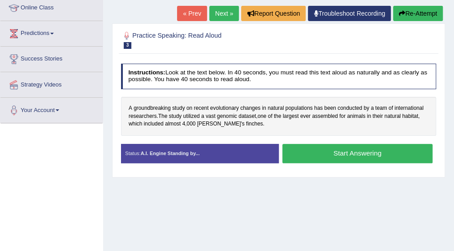
click at [359, 148] on button "Start Answering" at bounding box center [357, 153] width 150 height 19
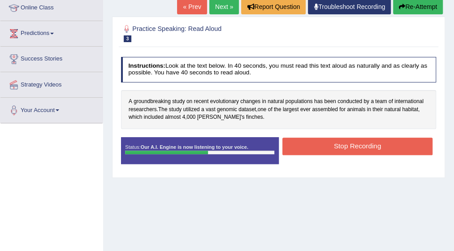
click at [359, 148] on button "Stop Recording" at bounding box center [357, 146] width 150 height 17
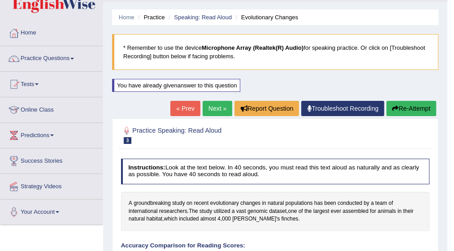
scroll to position [0, 0]
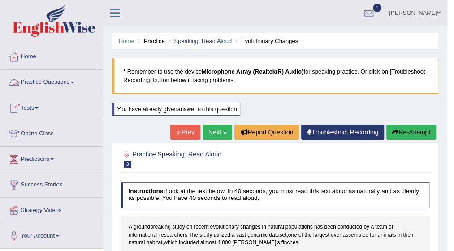
click at [76, 80] on link "Practice Questions" at bounding box center [51, 81] width 102 height 22
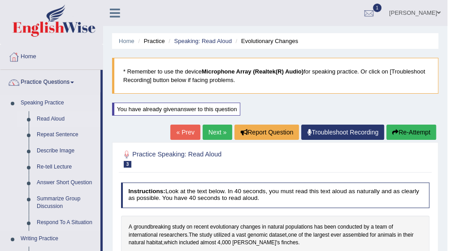
click at [62, 120] on link "Read Aloud" at bounding box center [67, 119] width 68 height 16
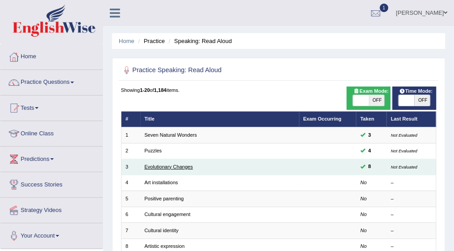
click at [176, 166] on link "Evolutionary Changes" at bounding box center [168, 166] width 48 height 5
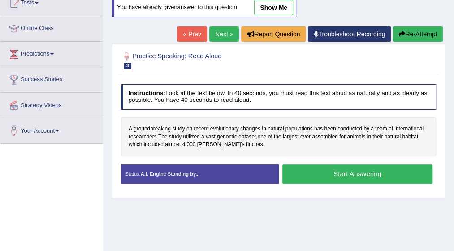
scroll to position [108, 0]
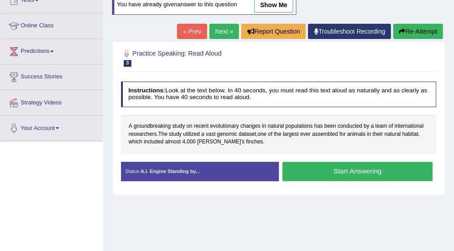
click at [364, 168] on button "Start Answering" at bounding box center [357, 171] width 150 height 19
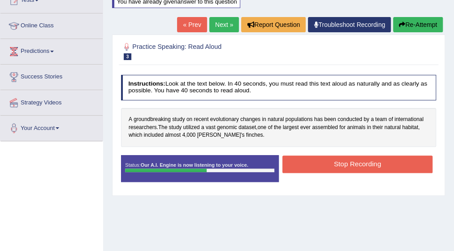
click at [364, 168] on button "Stop Recording" at bounding box center [357, 164] width 150 height 17
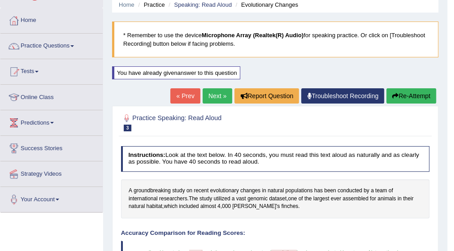
scroll to position [18, 0]
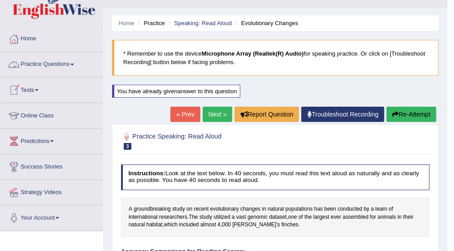
click at [78, 64] on link "Practice Questions" at bounding box center [51, 63] width 102 height 22
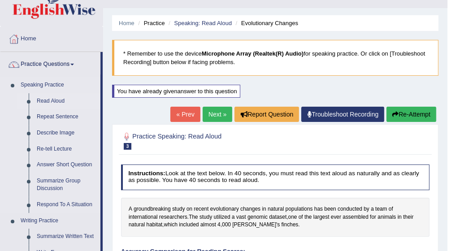
click at [55, 100] on link "Read Aloud" at bounding box center [67, 101] width 68 height 16
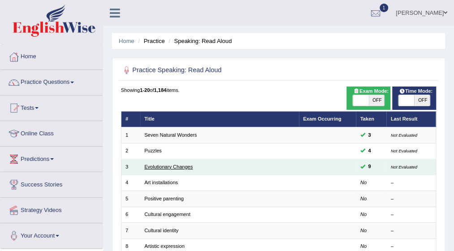
click at [179, 165] on link "Evolutionary Changes" at bounding box center [168, 166] width 48 height 5
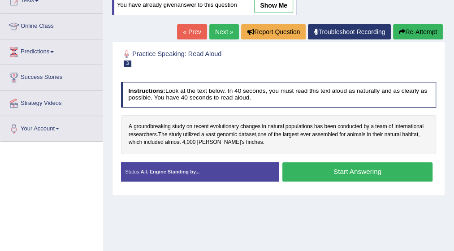
scroll to position [108, 0]
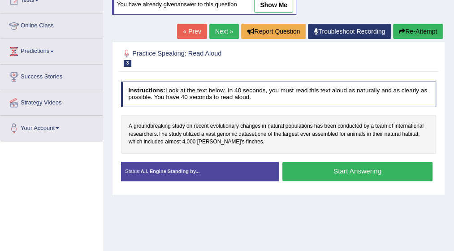
click at [342, 165] on button "Start Answering" at bounding box center [357, 171] width 150 height 19
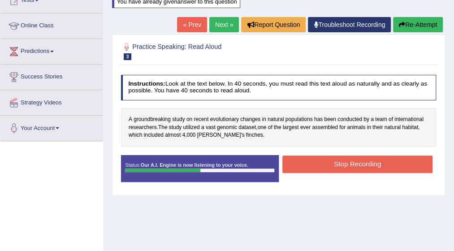
click at [342, 165] on button "Stop Recording" at bounding box center [357, 164] width 150 height 17
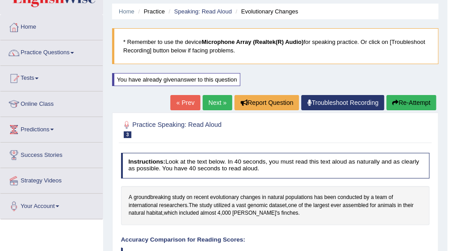
scroll to position [0, 0]
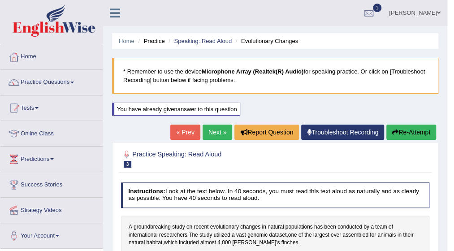
click at [72, 81] on link "Practice Questions" at bounding box center [51, 81] width 102 height 22
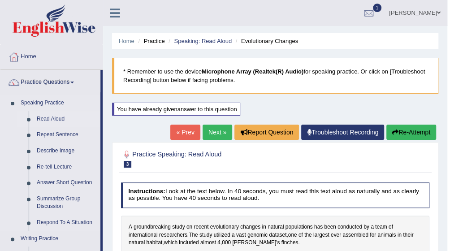
click at [61, 120] on link "Read Aloud" at bounding box center [67, 119] width 68 height 16
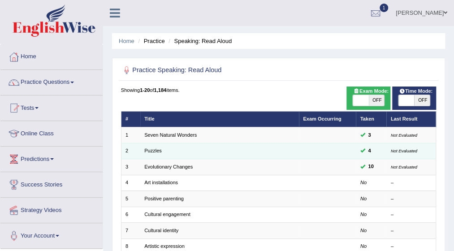
click at [166, 150] on td "Puzzles" at bounding box center [219, 151] width 159 height 16
click at [152, 152] on link "Puzzles" at bounding box center [152, 150] width 17 height 5
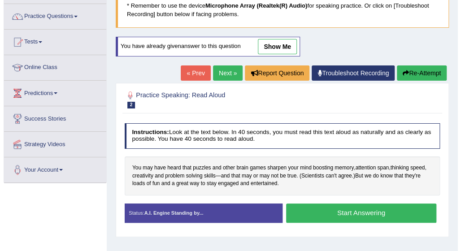
scroll to position [90, 0]
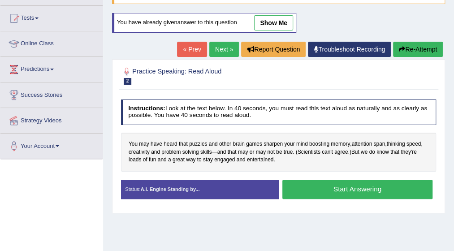
click at [348, 188] on button "Start Answering" at bounding box center [357, 189] width 150 height 19
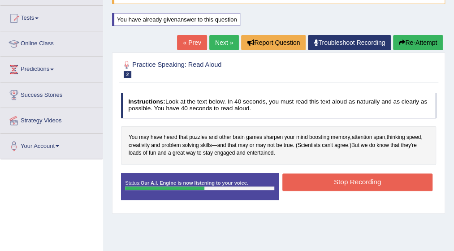
click at [351, 180] on button "Stop Recording" at bounding box center [357, 181] width 150 height 17
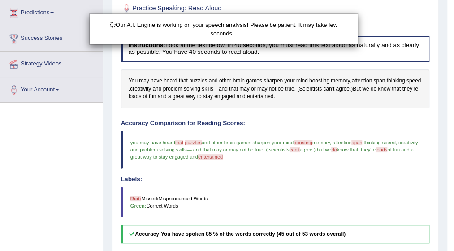
scroll to position [161, 0]
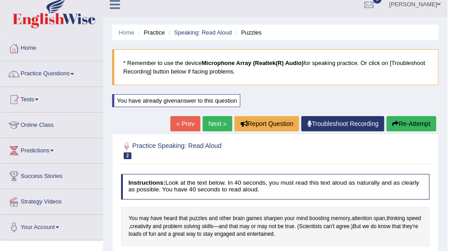
scroll to position [0, 0]
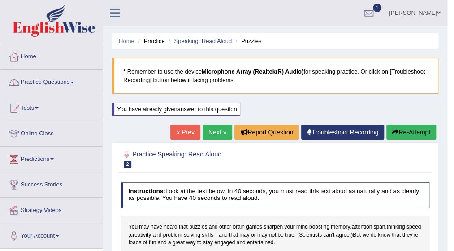
click at [73, 82] on span at bounding box center [72, 83] width 4 height 2
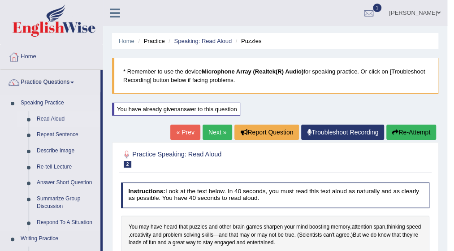
click at [64, 117] on link "Read Aloud" at bounding box center [67, 119] width 68 height 16
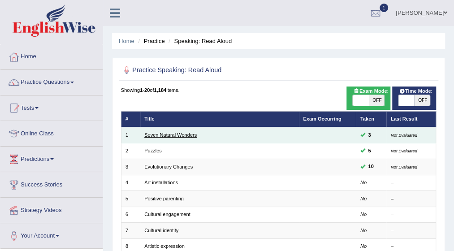
click at [177, 135] on link "Seven Natural Wonders" at bounding box center [170, 134] width 52 height 5
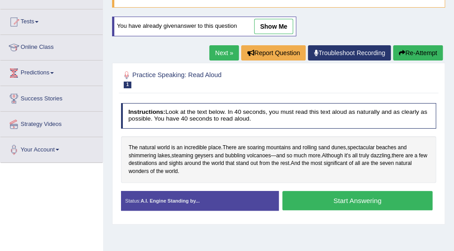
scroll to position [90, 0]
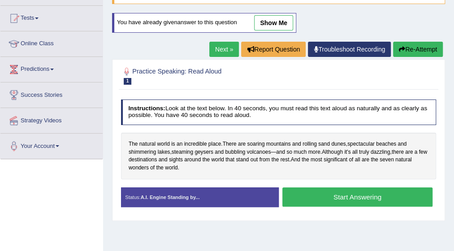
click at [368, 194] on button "Start Answering" at bounding box center [357, 196] width 150 height 19
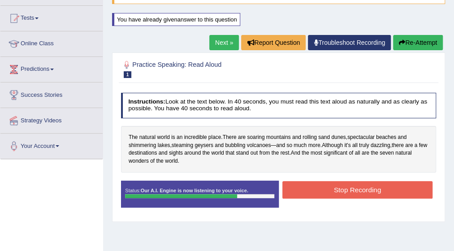
click at [368, 194] on button "Stop Recording" at bounding box center [357, 189] width 150 height 17
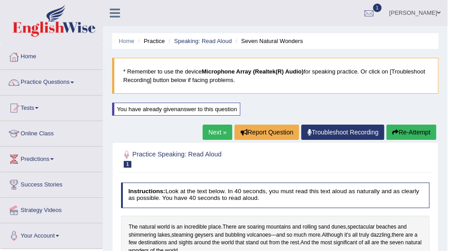
scroll to position [0, 0]
click at [75, 80] on link "Practice Questions" at bounding box center [51, 81] width 102 height 22
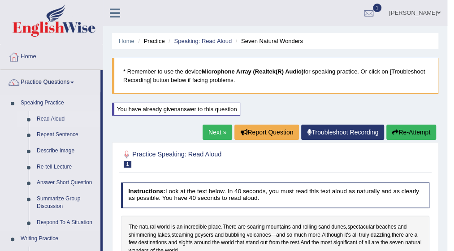
click at [61, 120] on link "Read Aloud" at bounding box center [67, 119] width 68 height 16
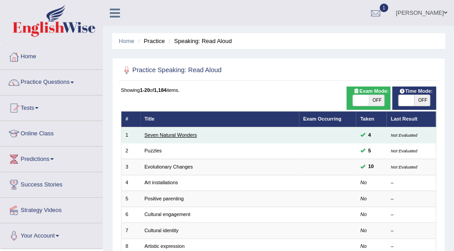
click at [182, 132] on link "Seven Natural Wonders" at bounding box center [170, 134] width 52 height 5
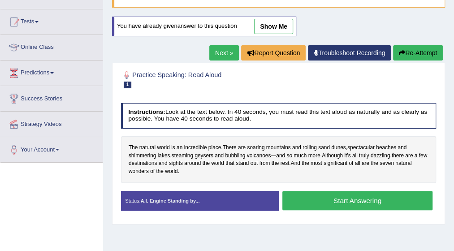
scroll to position [90, 0]
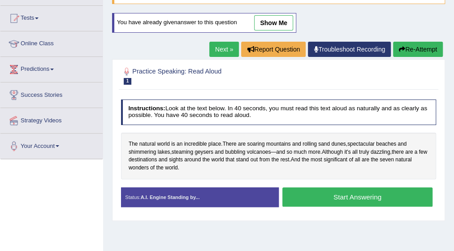
click at [375, 197] on button "Start Answering" at bounding box center [357, 196] width 150 height 19
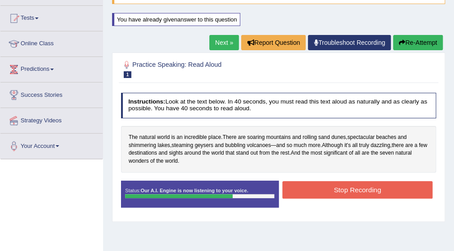
click at [375, 197] on div "Stop Recording" at bounding box center [358, 191] width 158 height 20
click at [378, 188] on button "Stop Recording" at bounding box center [357, 189] width 150 height 17
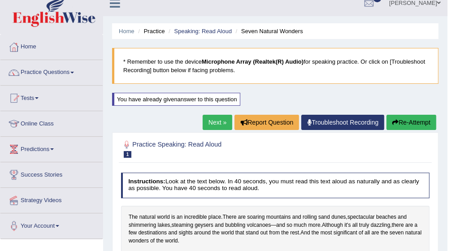
scroll to position [0, 0]
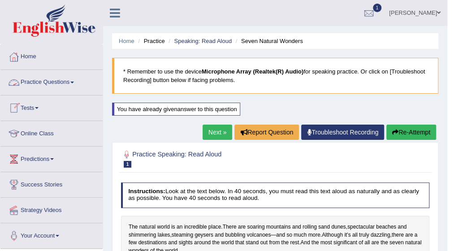
click at [74, 80] on link "Practice Questions" at bounding box center [51, 81] width 102 height 22
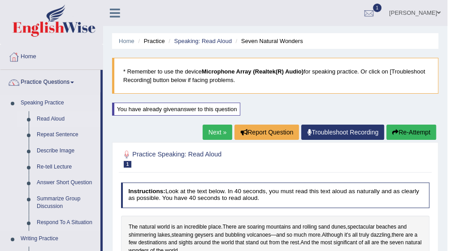
click at [62, 117] on link "Read Aloud" at bounding box center [67, 119] width 68 height 16
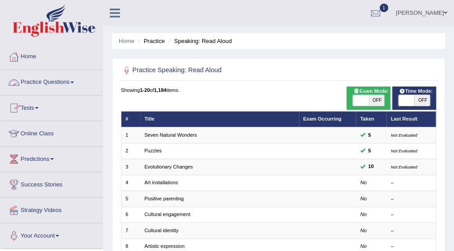
click at [72, 83] on link "Practice Questions" at bounding box center [51, 81] width 102 height 22
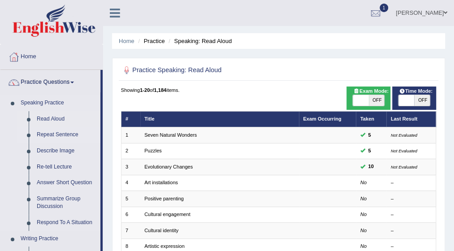
click at [65, 134] on link "Repeat Sentence" at bounding box center [67, 135] width 68 height 16
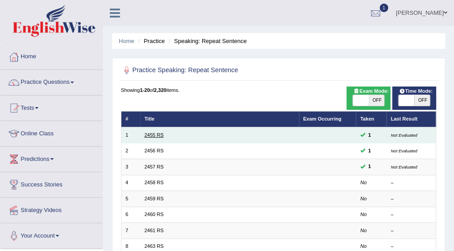
click at [160, 135] on link "2455 RS" at bounding box center [153, 134] width 19 height 5
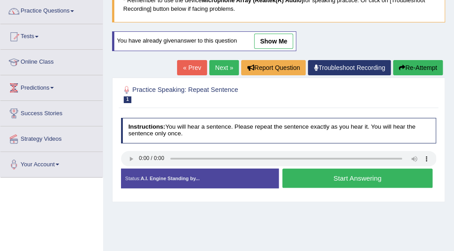
scroll to position [72, 0]
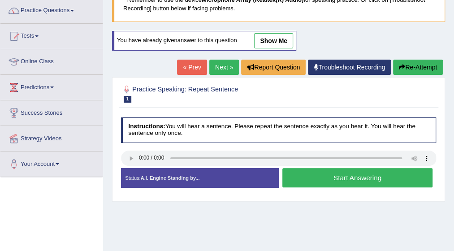
click at [327, 178] on button "Start Answering" at bounding box center [357, 177] width 150 height 19
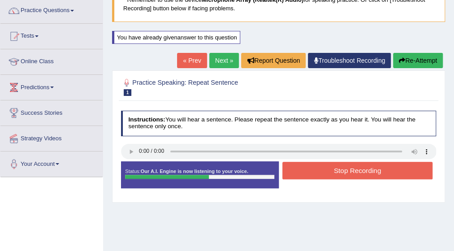
click at [328, 172] on button "Stop Recording" at bounding box center [357, 170] width 150 height 17
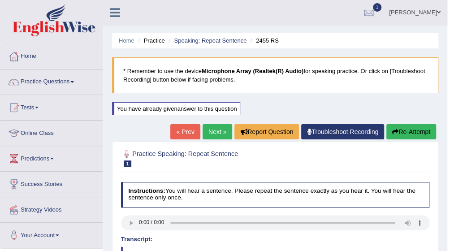
scroll to position [0, 0]
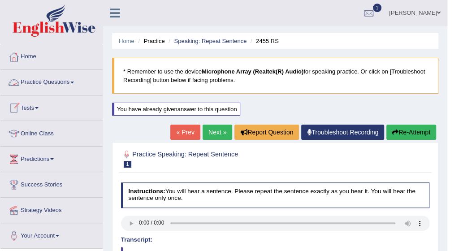
click at [75, 81] on link "Practice Questions" at bounding box center [51, 81] width 102 height 22
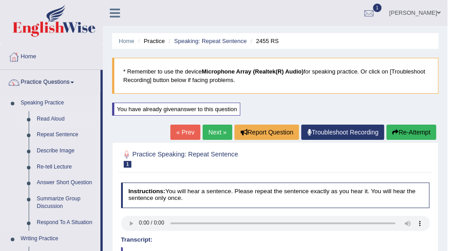
click at [63, 115] on link "Read Aloud" at bounding box center [67, 119] width 68 height 16
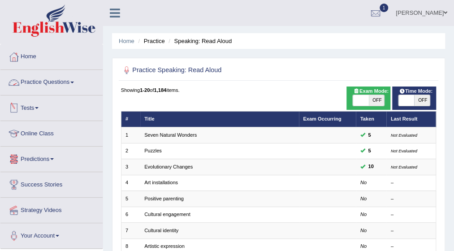
click at [74, 82] on span at bounding box center [72, 83] width 4 height 2
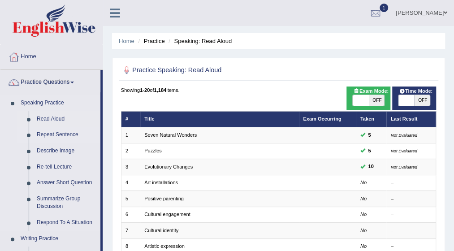
click at [61, 135] on link "Repeat Sentence" at bounding box center [67, 135] width 68 height 16
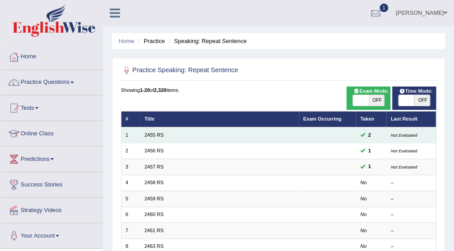
click at [156, 138] on link "2455 RS" at bounding box center [153, 134] width 19 height 5
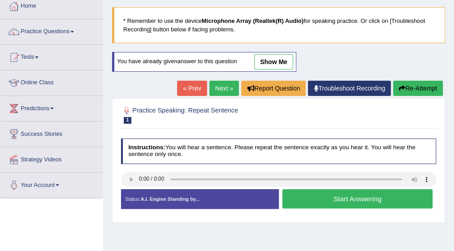
scroll to position [54, 0]
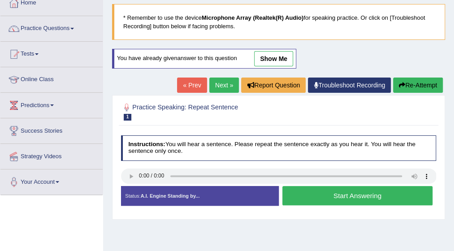
click at [326, 196] on button "Start Answering" at bounding box center [357, 195] width 150 height 19
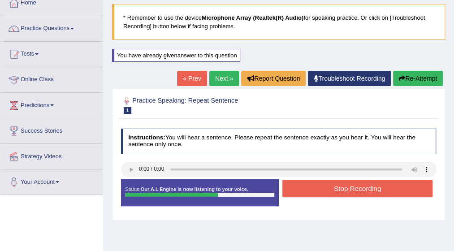
click at [340, 187] on button "Stop Recording" at bounding box center [357, 188] width 150 height 17
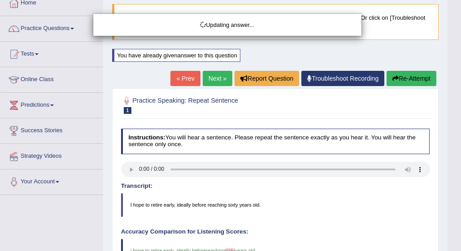
click at [454, 197] on html "Toggle navigation Home Practice Questions Speaking Practice Read Aloud Repeat S…" at bounding box center [230, 71] width 461 height 251
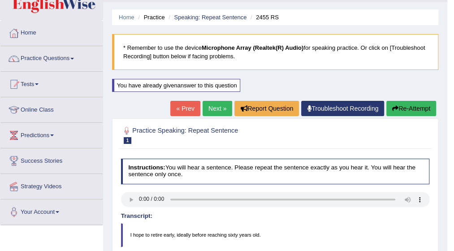
scroll to position [0, 0]
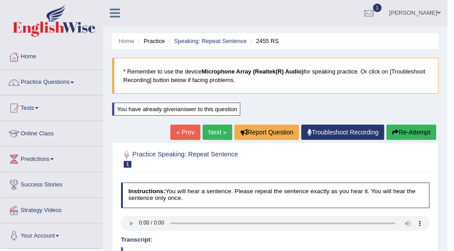
click at [75, 78] on link "Practice Questions" at bounding box center [51, 81] width 102 height 22
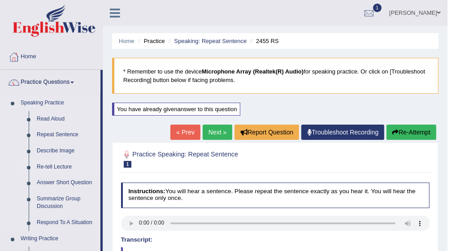
click at [66, 166] on link "Re-tell Lecture" at bounding box center [67, 167] width 68 height 16
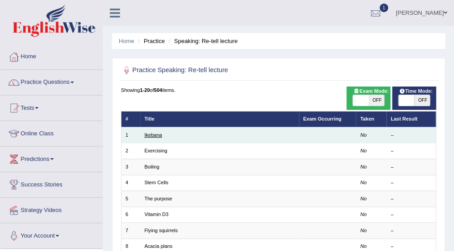
click at [157, 135] on link "Ikebana" at bounding box center [152, 134] width 17 height 5
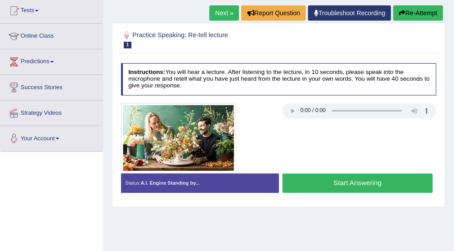
scroll to position [108, 0]
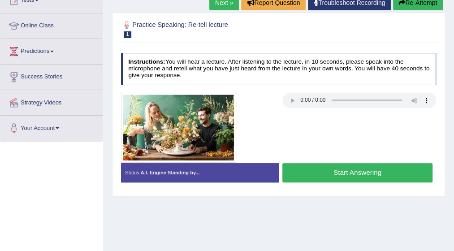
click at [302, 206] on div "Home Practice Speaking: Re-tell lecture Ikebana * Remember to use the device Mi…" at bounding box center [278, 116] width 351 height 448
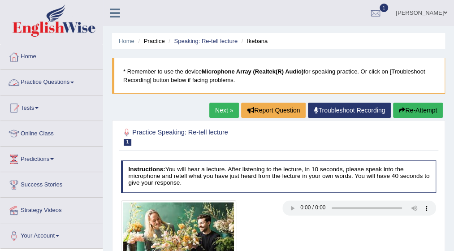
click at [76, 80] on link "Practice Questions" at bounding box center [51, 81] width 102 height 22
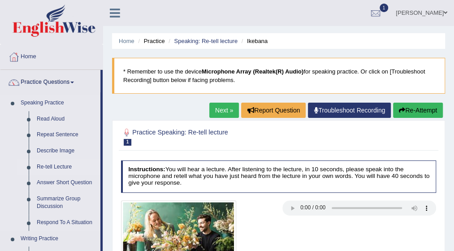
click at [61, 168] on link "Re-tell Lecture" at bounding box center [67, 167] width 68 height 16
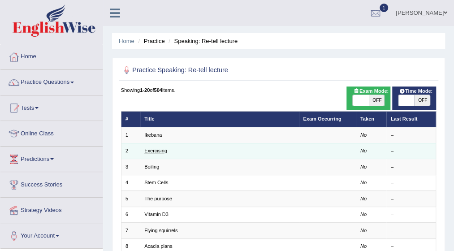
click at [159, 150] on link "Exercising" at bounding box center [155, 150] width 23 height 5
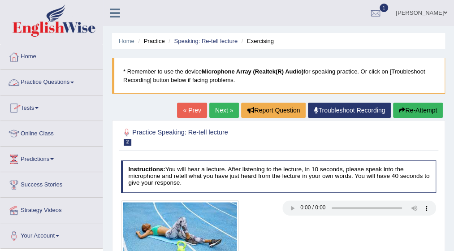
click at [74, 87] on link "Practice Questions" at bounding box center [51, 81] width 102 height 22
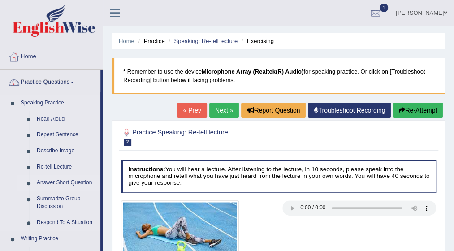
click at [58, 182] on link "Answer Short Question" at bounding box center [67, 183] width 68 height 16
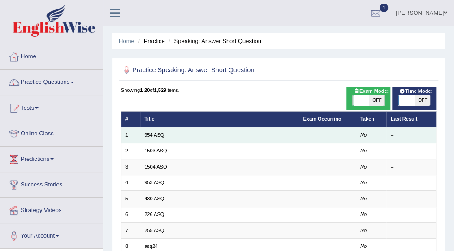
click at [175, 133] on td "954 ASQ" at bounding box center [219, 135] width 159 height 16
click at [165, 137] on td "954 ASQ" at bounding box center [219, 135] width 159 height 16
click at [162, 132] on link "954 ASQ" at bounding box center [154, 134] width 20 height 5
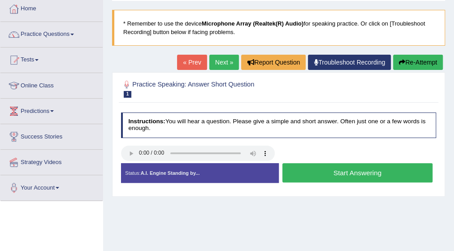
scroll to position [54, 0]
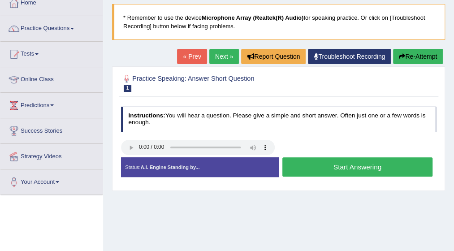
click at [334, 168] on button "Start Answering" at bounding box center [357, 166] width 150 height 19
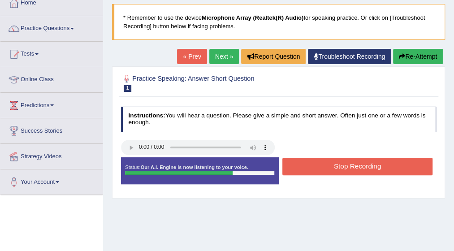
click at [312, 166] on button "Stop Recording" at bounding box center [357, 166] width 150 height 17
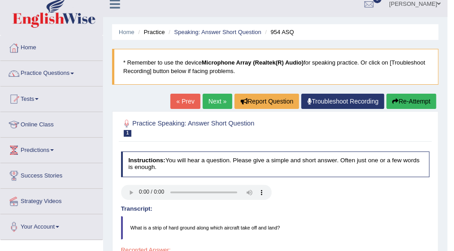
scroll to position [0, 0]
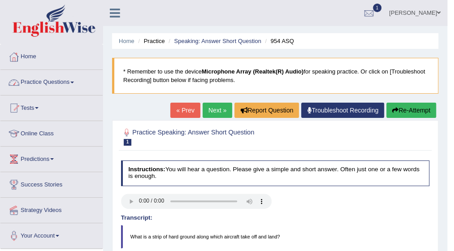
click at [77, 82] on link "Practice Questions" at bounding box center [51, 81] width 102 height 22
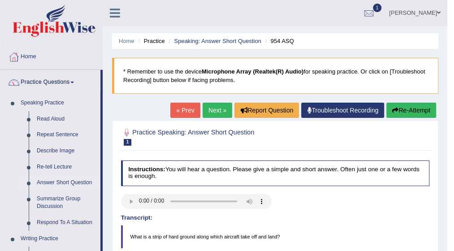
click at [65, 183] on link "Answer Short Question" at bounding box center [67, 183] width 68 height 16
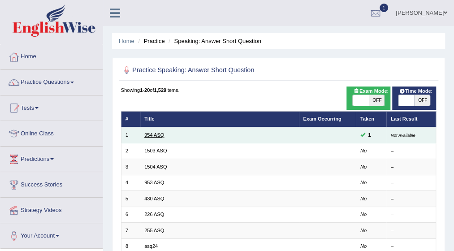
click at [162, 136] on link "954 ASQ" at bounding box center [154, 134] width 20 height 5
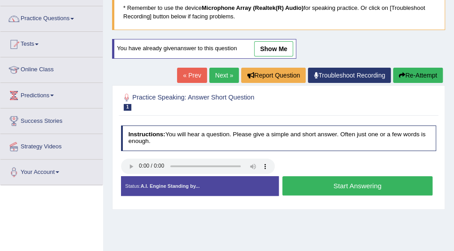
scroll to position [72, 0]
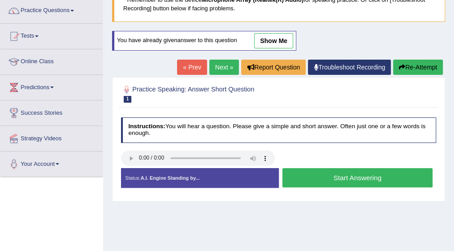
click at [347, 172] on button "Start Answering" at bounding box center [357, 177] width 150 height 19
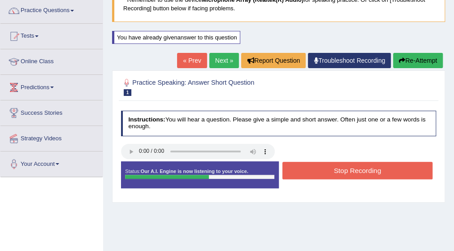
click at [327, 170] on button "Stop Recording" at bounding box center [357, 170] width 150 height 17
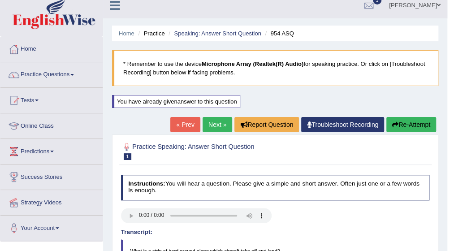
scroll to position [0, 0]
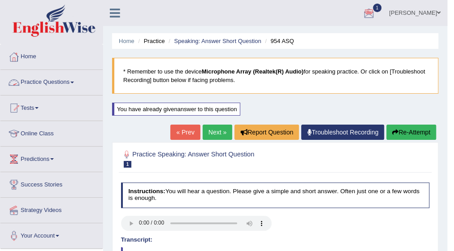
click at [74, 83] on span at bounding box center [72, 83] width 4 height 2
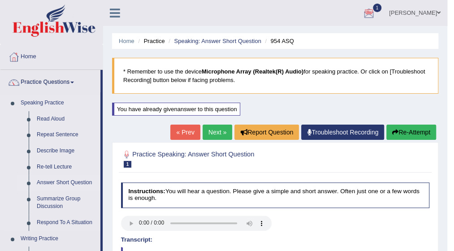
click at [59, 185] on link "Answer Short Question" at bounding box center [67, 183] width 68 height 16
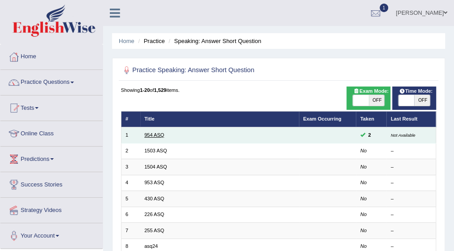
click at [153, 132] on link "954 ASQ" at bounding box center [154, 134] width 20 height 5
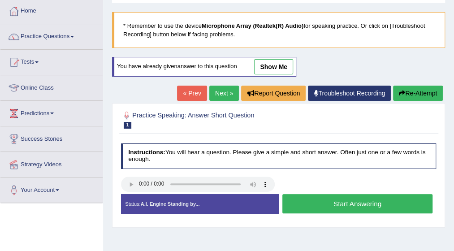
scroll to position [54, 0]
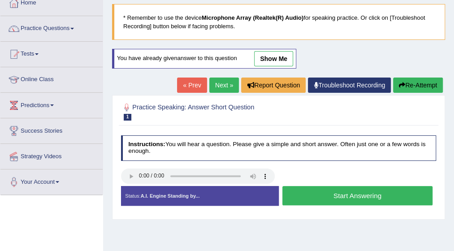
click at [356, 195] on button "Start Answering" at bounding box center [357, 195] width 150 height 19
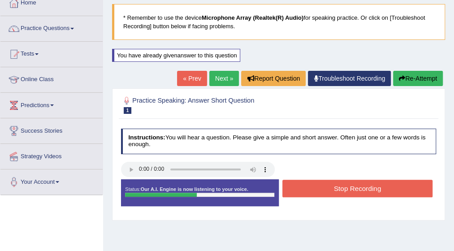
click at [359, 187] on button "Stop Recording" at bounding box center [357, 188] width 150 height 17
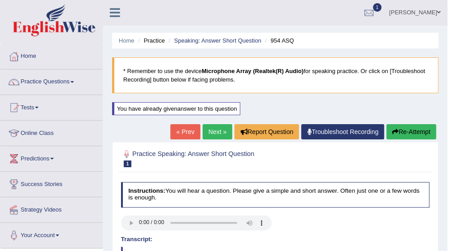
scroll to position [0, 0]
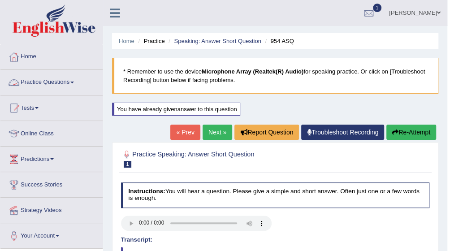
click at [74, 82] on span at bounding box center [72, 83] width 4 height 2
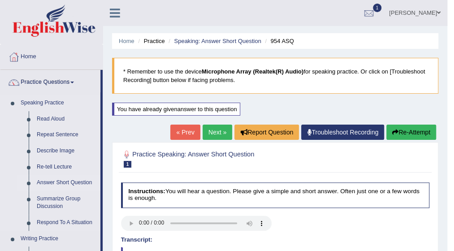
click at [63, 179] on link "Answer Short Question" at bounding box center [67, 183] width 68 height 16
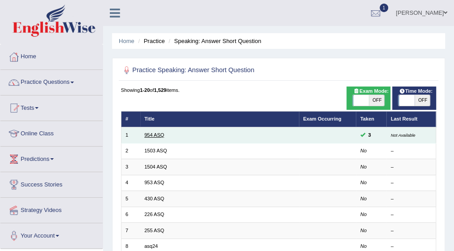
click at [153, 135] on link "954 ASQ" at bounding box center [154, 134] width 20 height 5
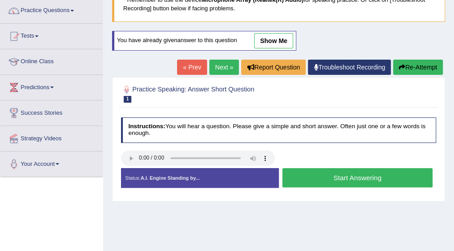
scroll to position [90, 0]
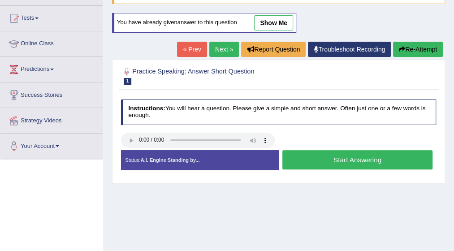
click at [333, 156] on button "Start Answering" at bounding box center [357, 159] width 150 height 19
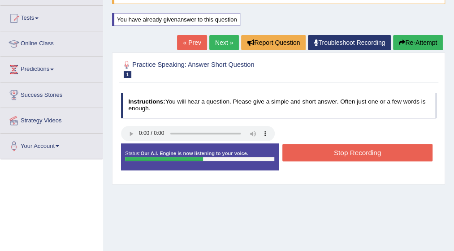
click at [338, 147] on button "Stop Recording" at bounding box center [357, 152] width 150 height 17
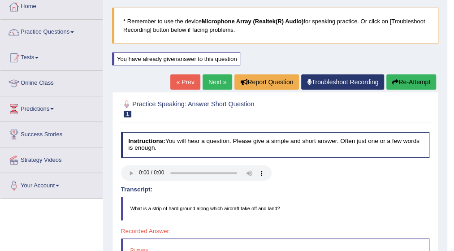
scroll to position [40, 0]
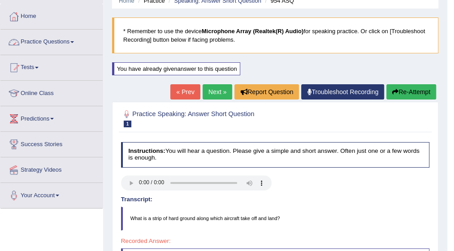
click at [74, 42] on span at bounding box center [72, 42] width 4 height 2
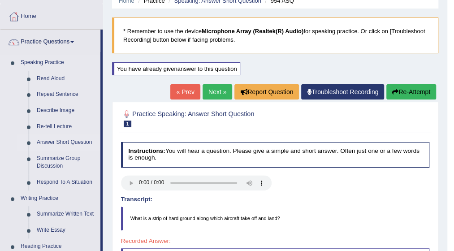
click at [61, 140] on link "Answer Short Question" at bounding box center [67, 142] width 68 height 16
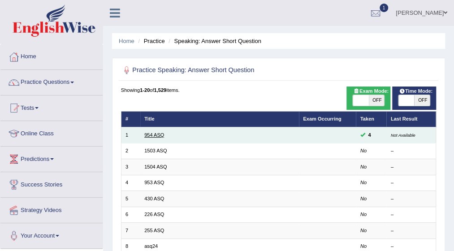
click at [152, 134] on link "954 ASQ" at bounding box center [154, 134] width 20 height 5
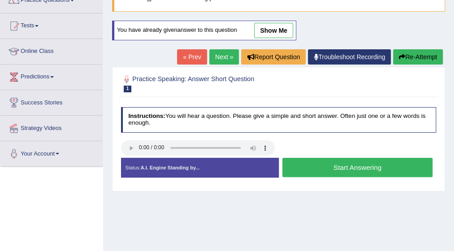
scroll to position [90, 0]
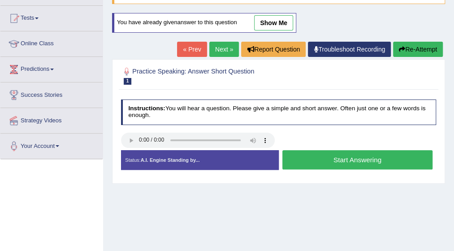
click at [339, 162] on button "Start Answering" at bounding box center [357, 159] width 150 height 19
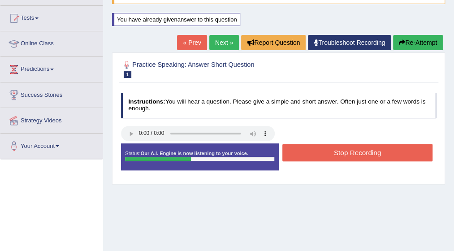
click at [345, 149] on button "Stop Recording" at bounding box center [357, 152] width 150 height 17
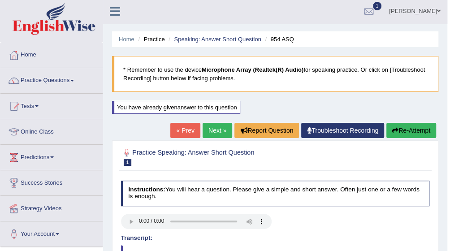
scroll to position [0, 0]
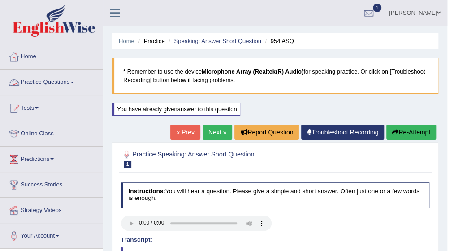
click at [76, 80] on link "Practice Questions" at bounding box center [51, 81] width 102 height 22
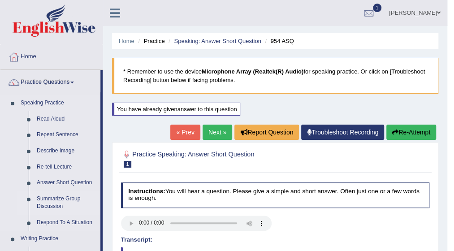
click at [59, 201] on link "Summarize Group Discussion" at bounding box center [67, 203] width 68 height 24
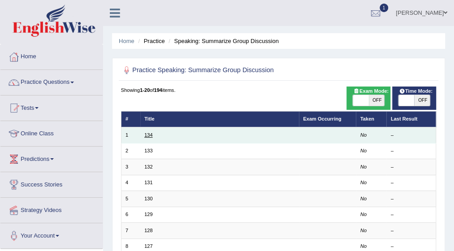
click at [147, 135] on link "134" at bounding box center [148, 134] width 8 height 5
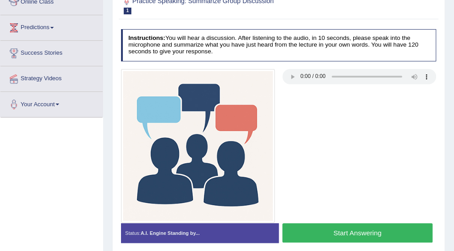
scroll to position [143, 0]
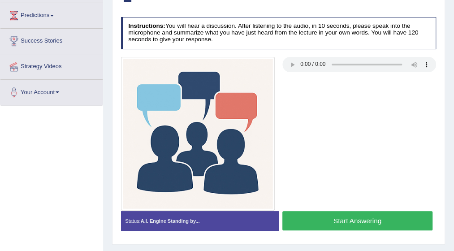
click at [347, 219] on button "Start Answering" at bounding box center [357, 220] width 150 height 19
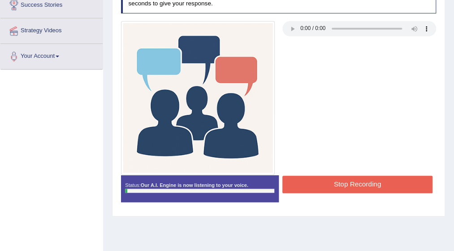
scroll to position [197, 0]
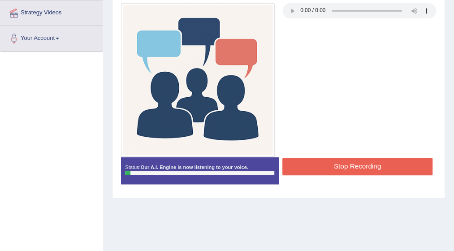
click at [353, 165] on button "Stop Recording" at bounding box center [357, 166] width 150 height 17
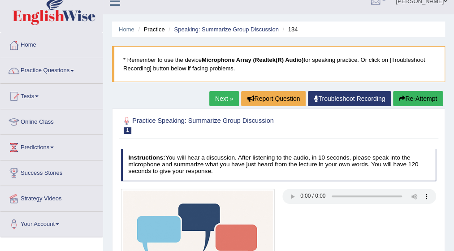
scroll to position [6, 0]
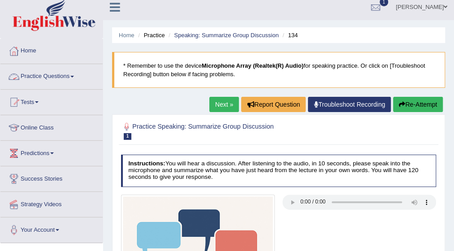
click at [78, 75] on link "Practice Questions" at bounding box center [51, 75] width 102 height 22
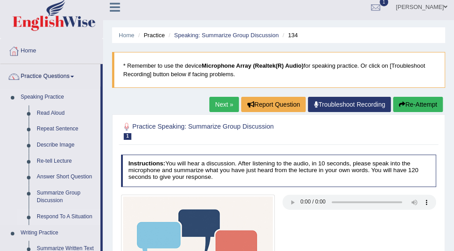
click at [54, 217] on link "Respond To A Situation" at bounding box center [67, 217] width 68 height 16
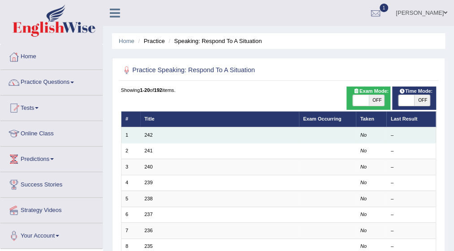
click at [156, 135] on td "242" at bounding box center [219, 135] width 159 height 16
click at [145, 133] on link "242" at bounding box center [148, 134] width 8 height 5
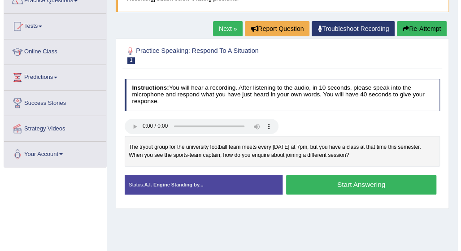
scroll to position [90, 0]
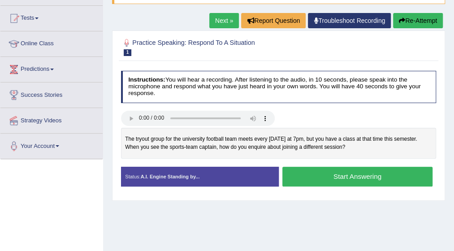
click at [341, 177] on button "Start Answering" at bounding box center [357, 176] width 150 height 19
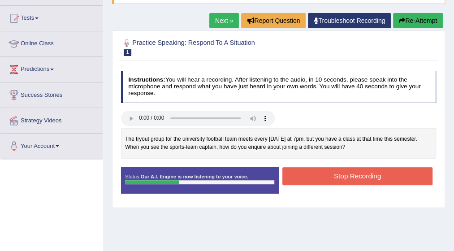
click at [341, 177] on button "Stop Recording" at bounding box center [357, 175] width 150 height 17
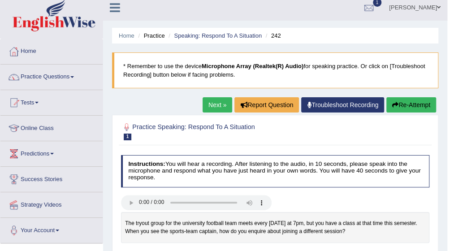
scroll to position [0, 0]
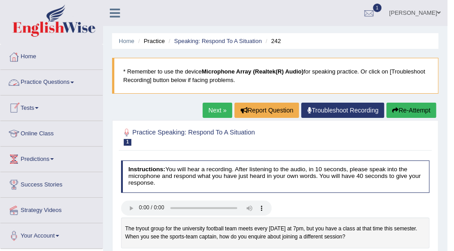
click at [74, 82] on span at bounding box center [72, 83] width 4 height 2
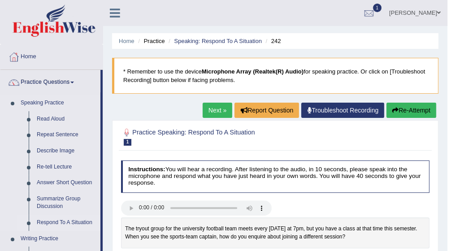
click at [62, 221] on link "Respond To A Situation" at bounding box center [67, 223] width 68 height 16
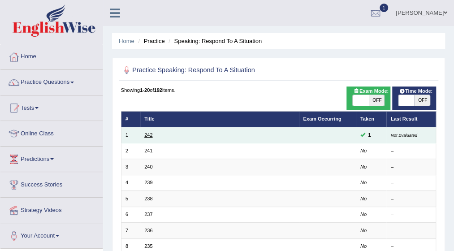
click at [147, 136] on link "242" at bounding box center [148, 134] width 8 height 5
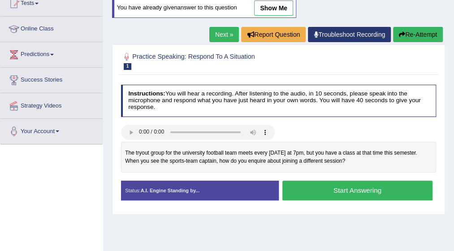
scroll to position [108, 0]
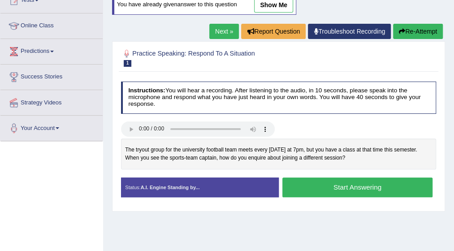
click at [326, 184] on button "Start Answering" at bounding box center [357, 187] width 150 height 19
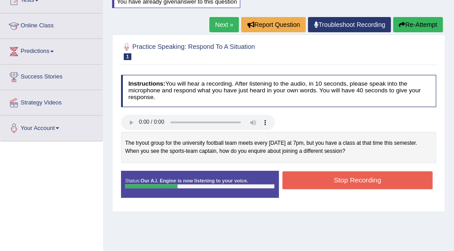
click at [326, 184] on button "Stop Recording" at bounding box center [357, 179] width 150 height 17
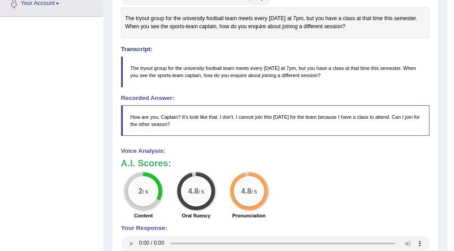
scroll to position [233, 0]
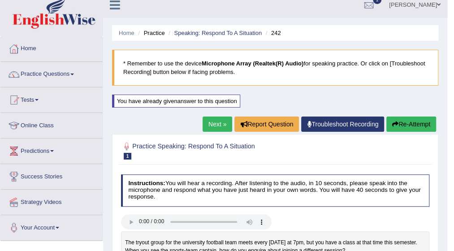
scroll to position [0, 0]
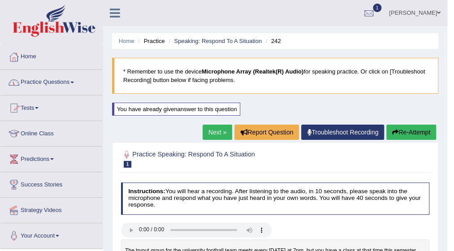
click at [74, 80] on link "Practice Questions" at bounding box center [51, 81] width 102 height 22
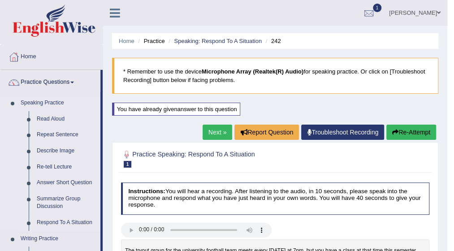
click at [69, 221] on link "Respond To A Situation" at bounding box center [67, 223] width 68 height 16
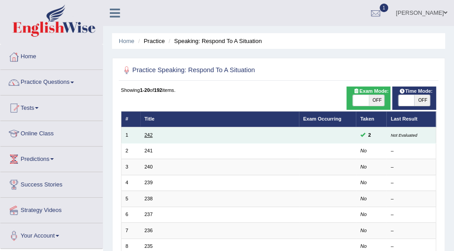
click at [149, 132] on link "242" at bounding box center [148, 134] width 8 height 5
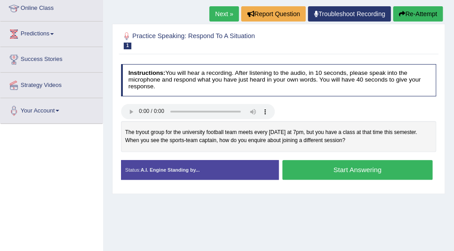
scroll to position [126, 0]
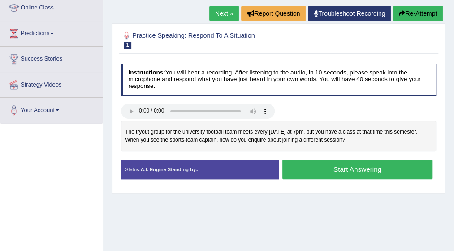
click at [354, 172] on button "Start Answering" at bounding box center [357, 169] width 150 height 19
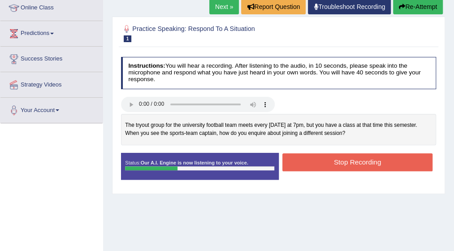
click at [342, 158] on button "Stop Recording" at bounding box center [357, 161] width 150 height 17
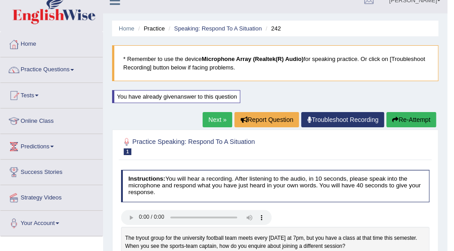
scroll to position [0, 0]
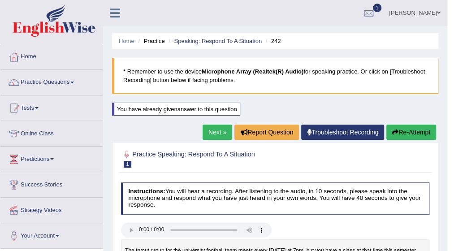
click at [74, 82] on span at bounding box center [72, 83] width 4 height 2
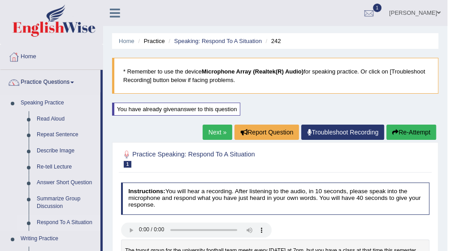
click at [63, 222] on link "Respond To A Situation" at bounding box center [67, 223] width 68 height 16
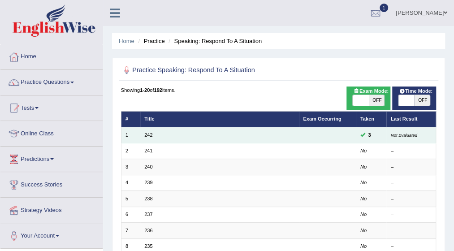
click at [153, 136] on td "242" at bounding box center [219, 135] width 159 height 16
click at [149, 134] on link "242" at bounding box center [148, 134] width 8 height 5
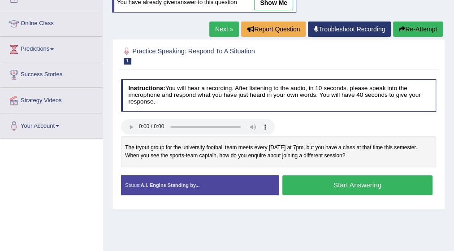
scroll to position [113, 0]
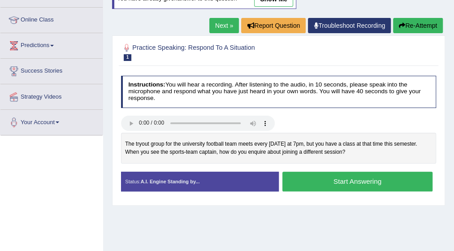
click at [358, 180] on button "Start Answering" at bounding box center [357, 181] width 150 height 19
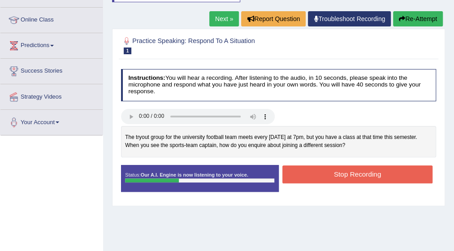
click at [354, 175] on button "Stop Recording" at bounding box center [357, 173] width 150 height 17
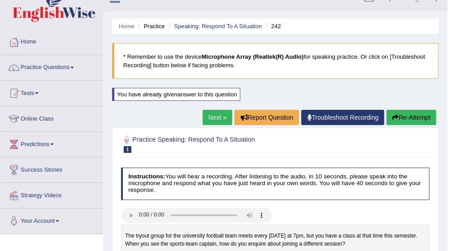
scroll to position [12, 0]
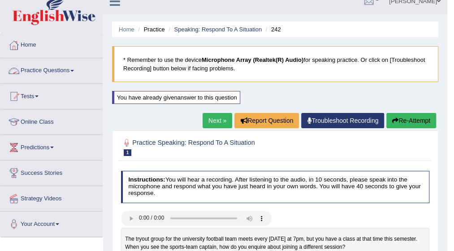
click at [76, 68] on link "Practice Questions" at bounding box center [51, 69] width 102 height 22
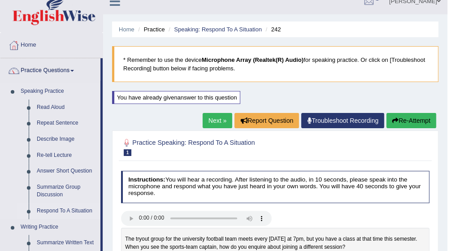
click at [72, 211] on link "Respond To A Situation" at bounding box center [67, 211] width 68 height 16
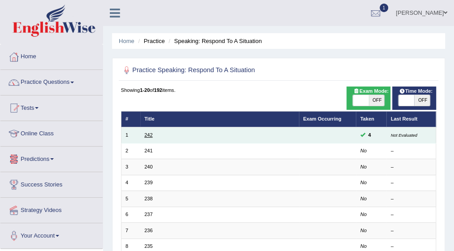
click at [148, 134] on link "242" at bounding box center [148, 134] width 8 height 5
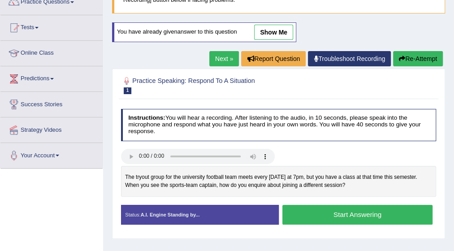
scroll to position [90, 0]
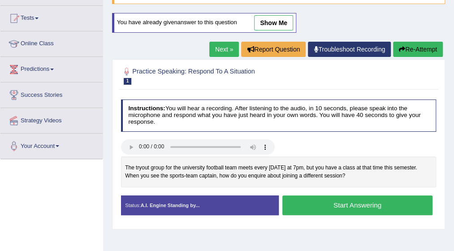
click at [364, 205] on button "Start Answering" at bounding box center [357, 204] width 150 height 19
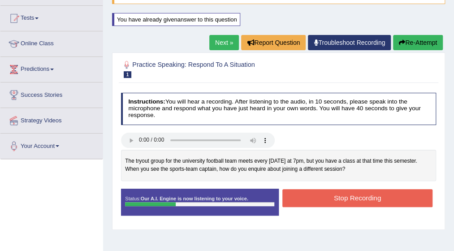
click at [365, 194] on button "Stop Recording" at bounding box center [357, 197] width 150 height 17
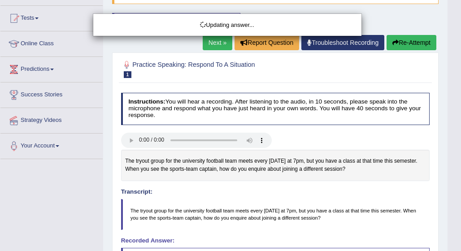
click at [454, 161] on html "Toggle navigation Home Practice Questions Speaking Practice Read Aloud Repeat S…" at bounding box center [230, 35] width 461 height 251
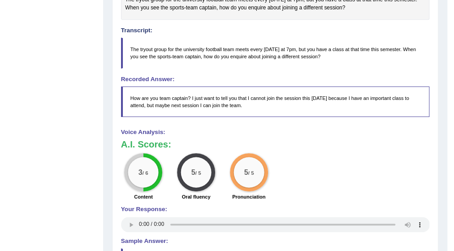
scroll to position [269, 0]
